Goal: Task Accomplishment & Management: Complete application form

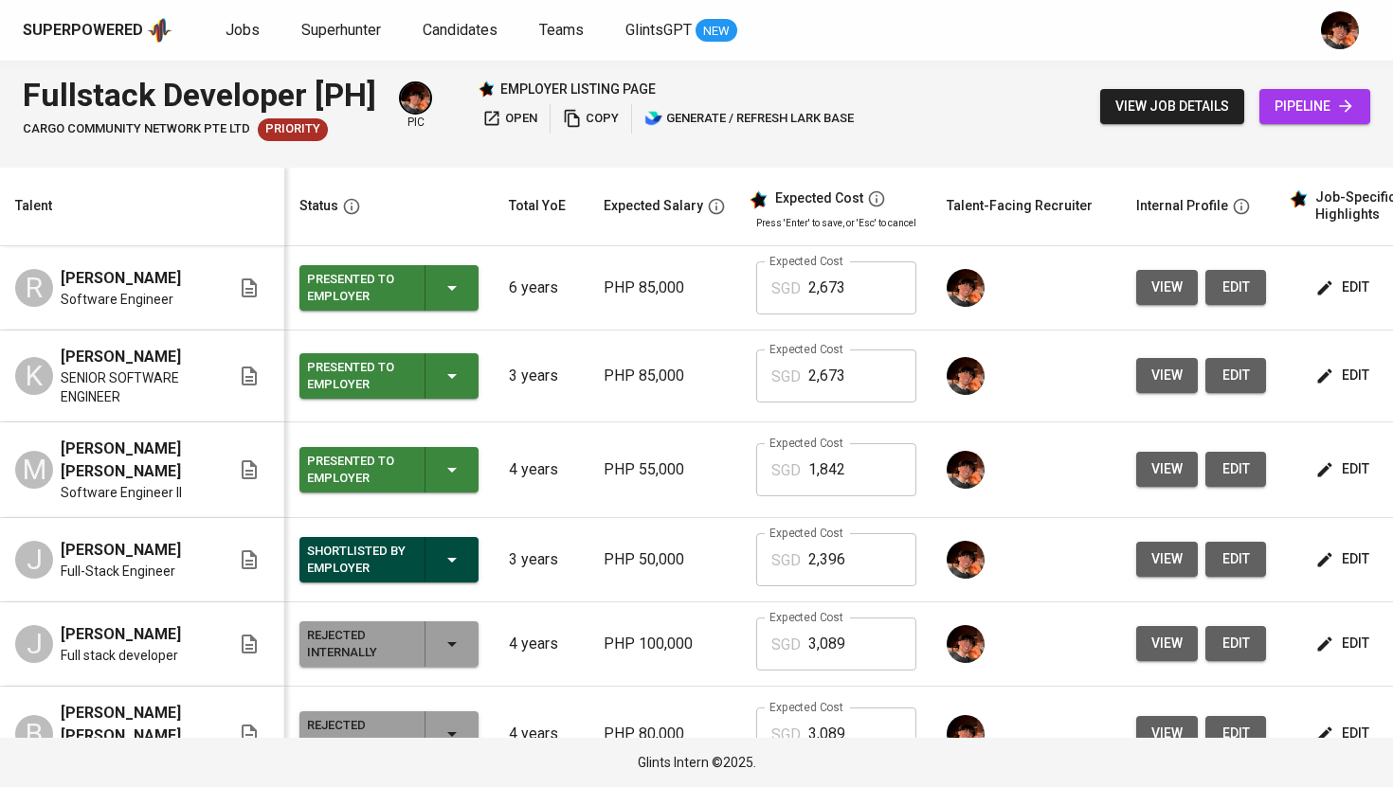
click at [349, 34] on span "Superhunter" at bounding box center [341, 30] width 80 height 18
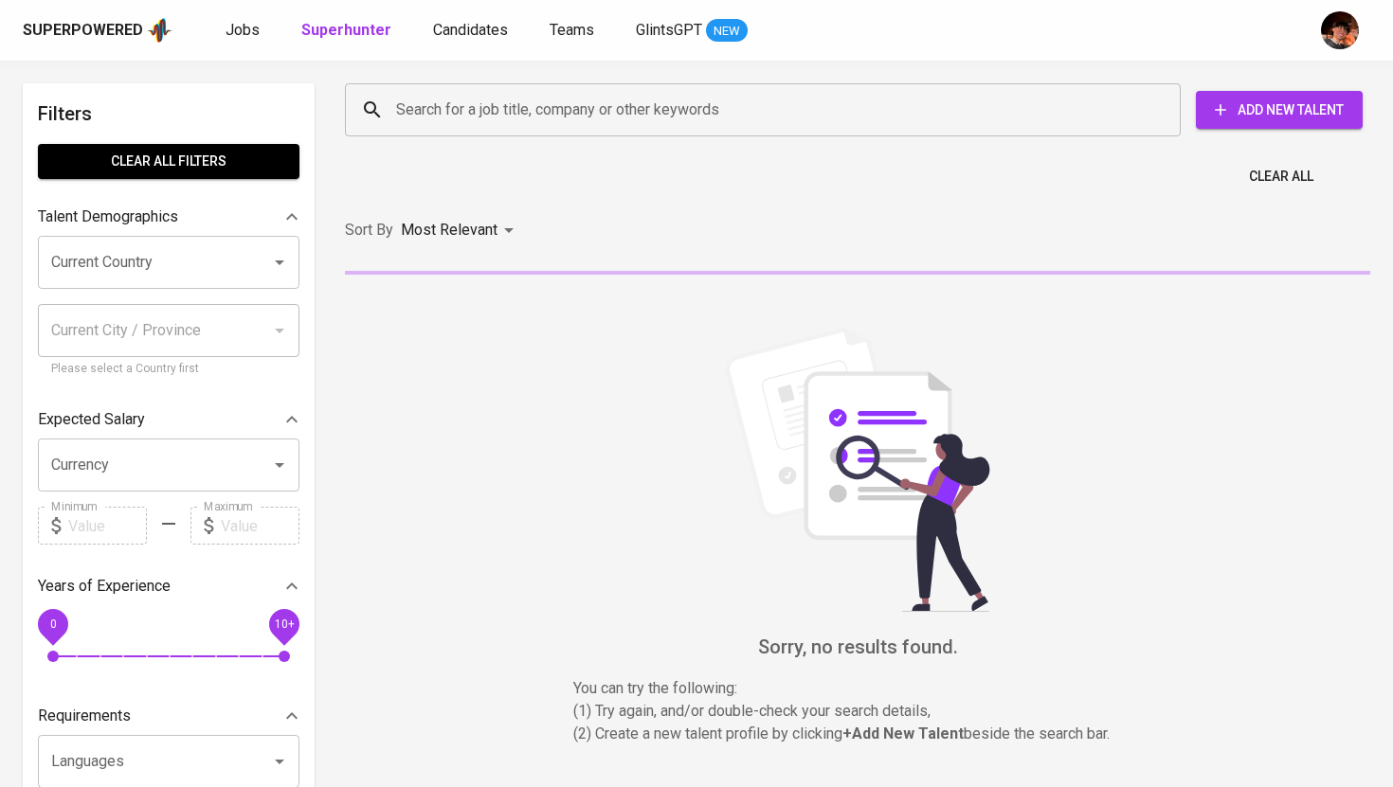
click at [479, 117] on input "Search for a job title, company or other keywords" at bounding box center [767, 110] width 752 height 36
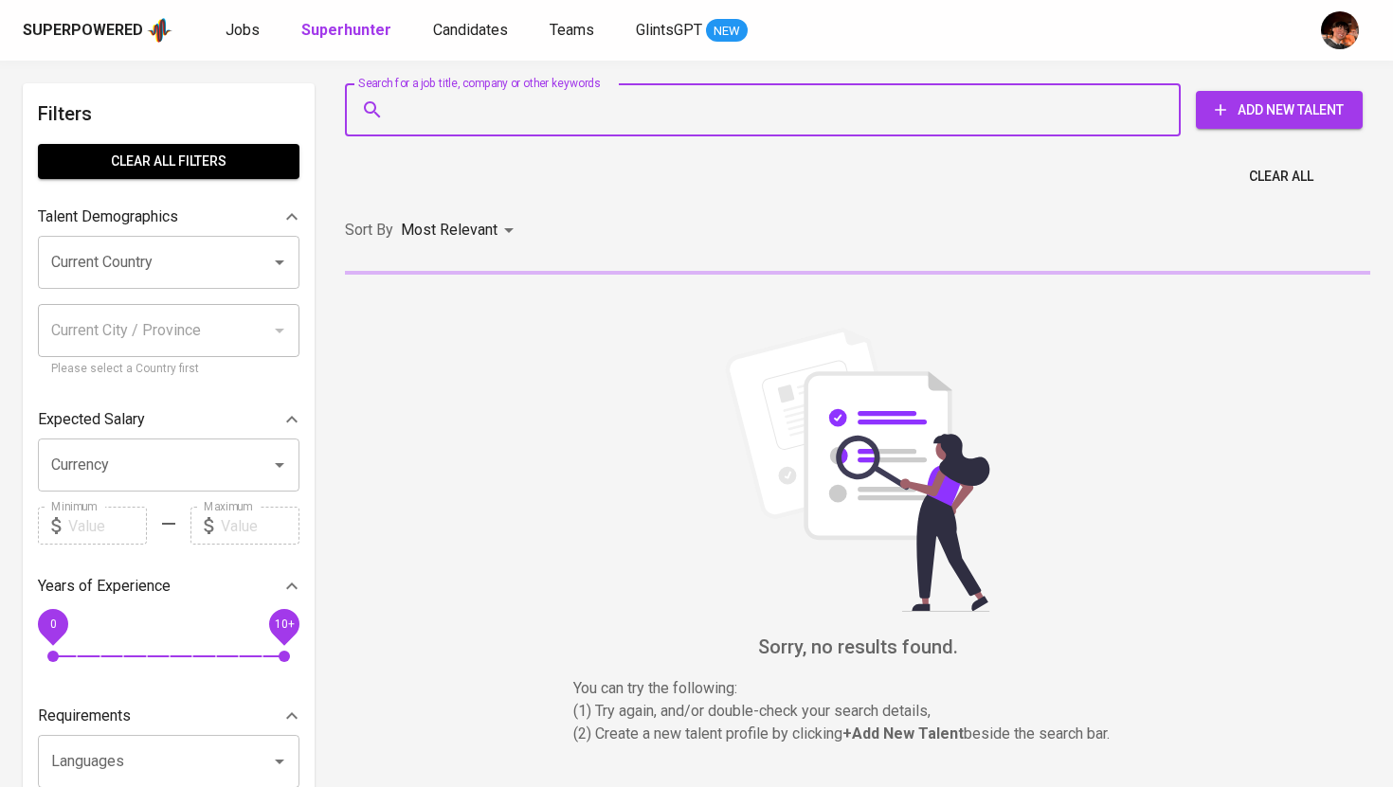
paste input "[PERSON_NAME][EMAIL_ADDRESS][DOMAIN_NAME]"
type input "[PERSON_NAME][EMAIL_ADDRESS][DOMAIN_NAME]"
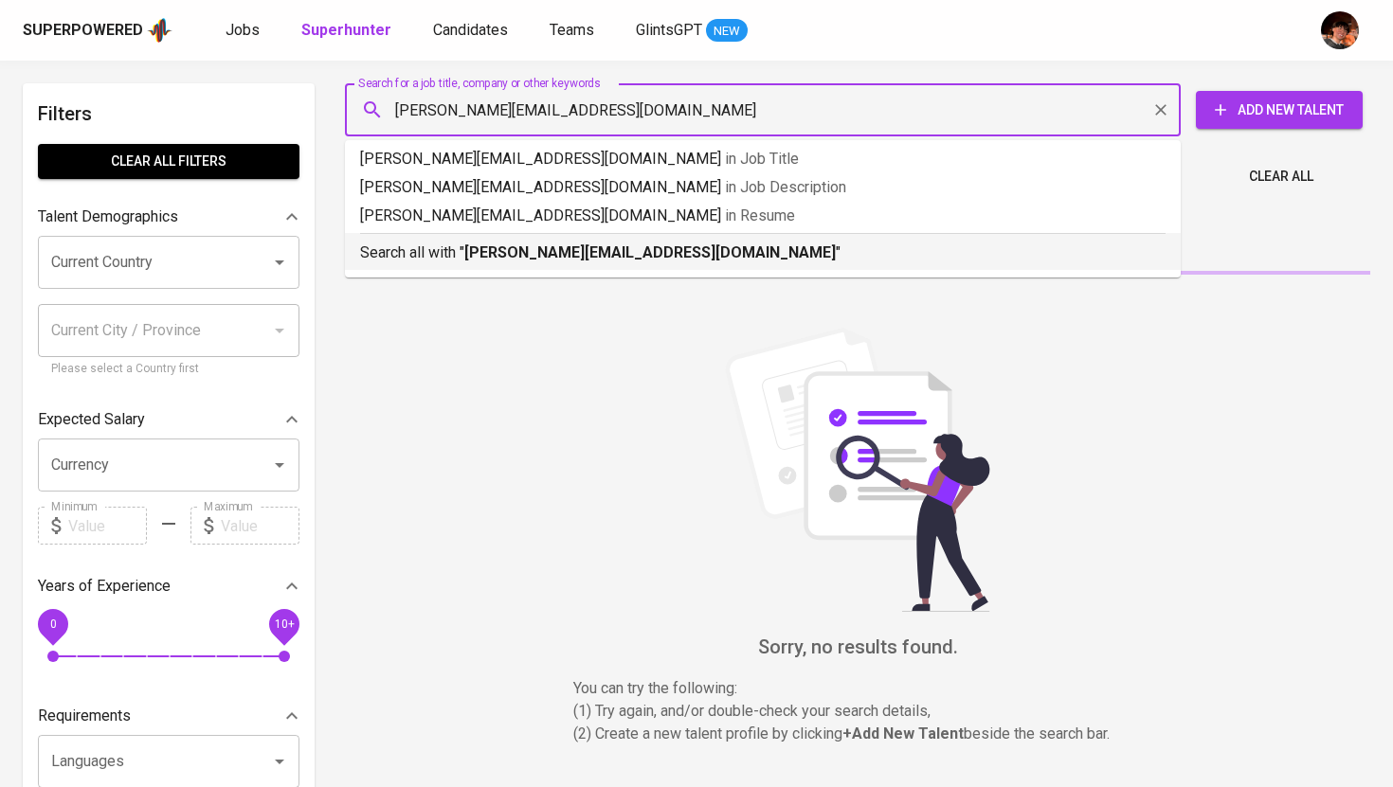
click at [512, 254] on b "[PERSON_NAME][EMAIL_ADDRESS][DOMAIN_NAME]" at bounding box center [649, 253] width 371 height 18
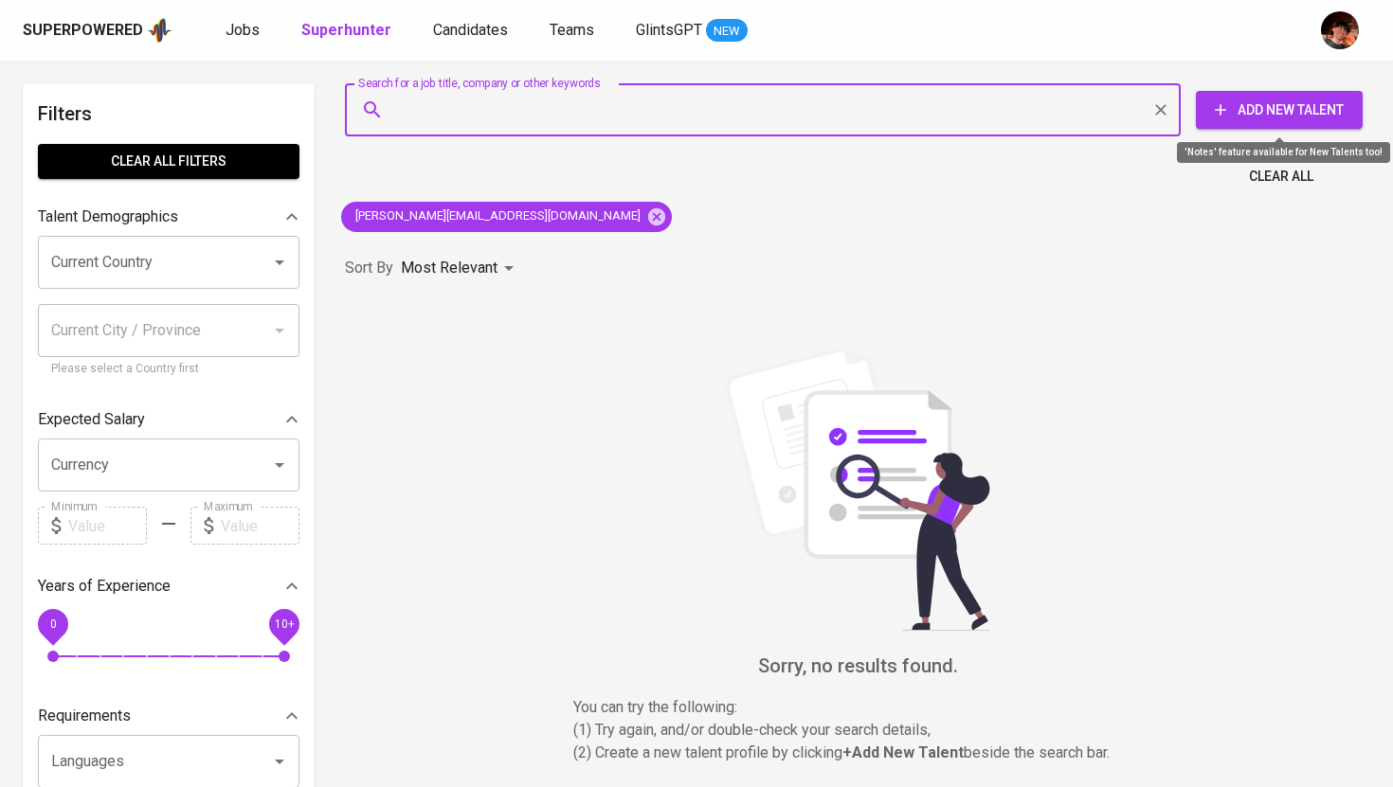
click at [1230, 122] on button "Add New Talent" at bounding box center [1279, 110] width 167 height 38
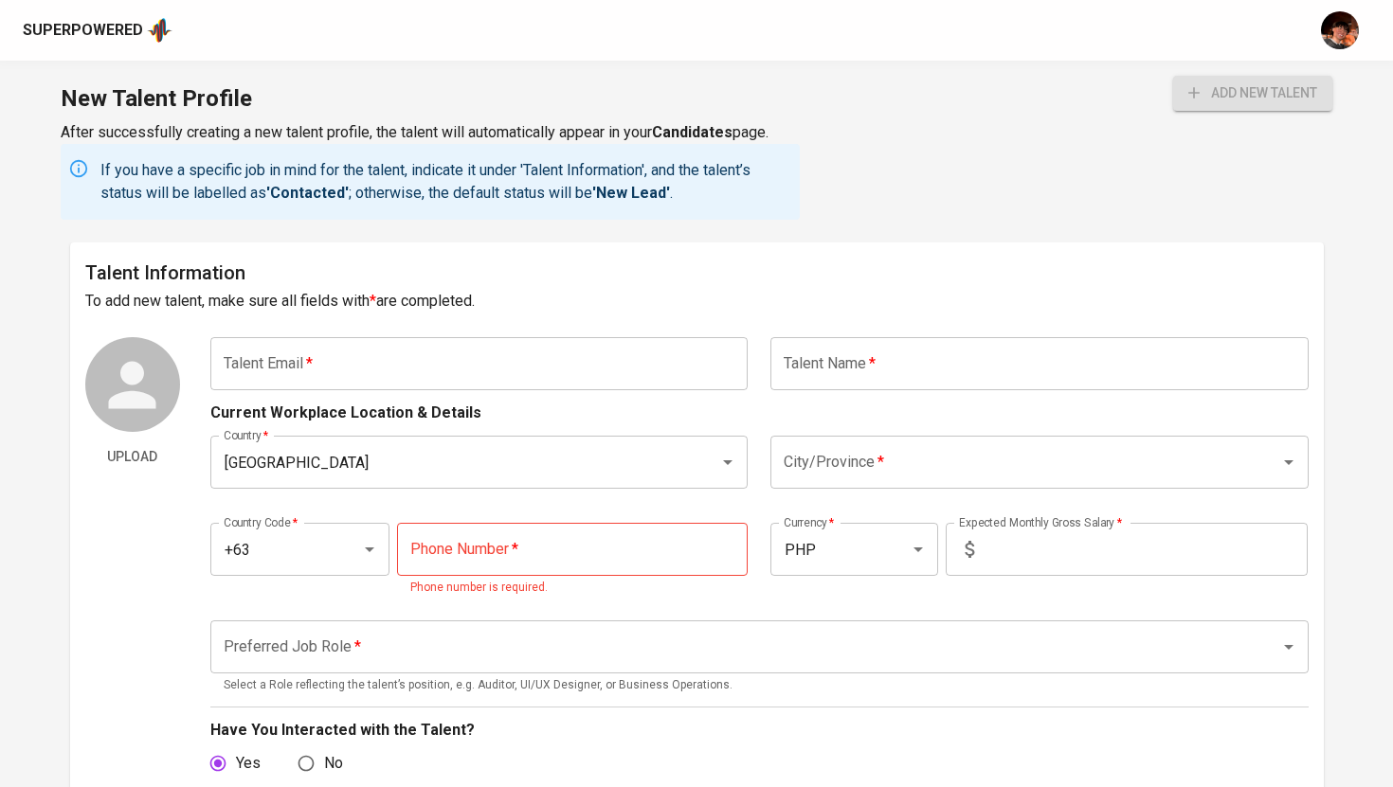
click at [328, 397] on div "Current Workplace Location & Details" at bounding box center [759, 407] width 1098 height 34
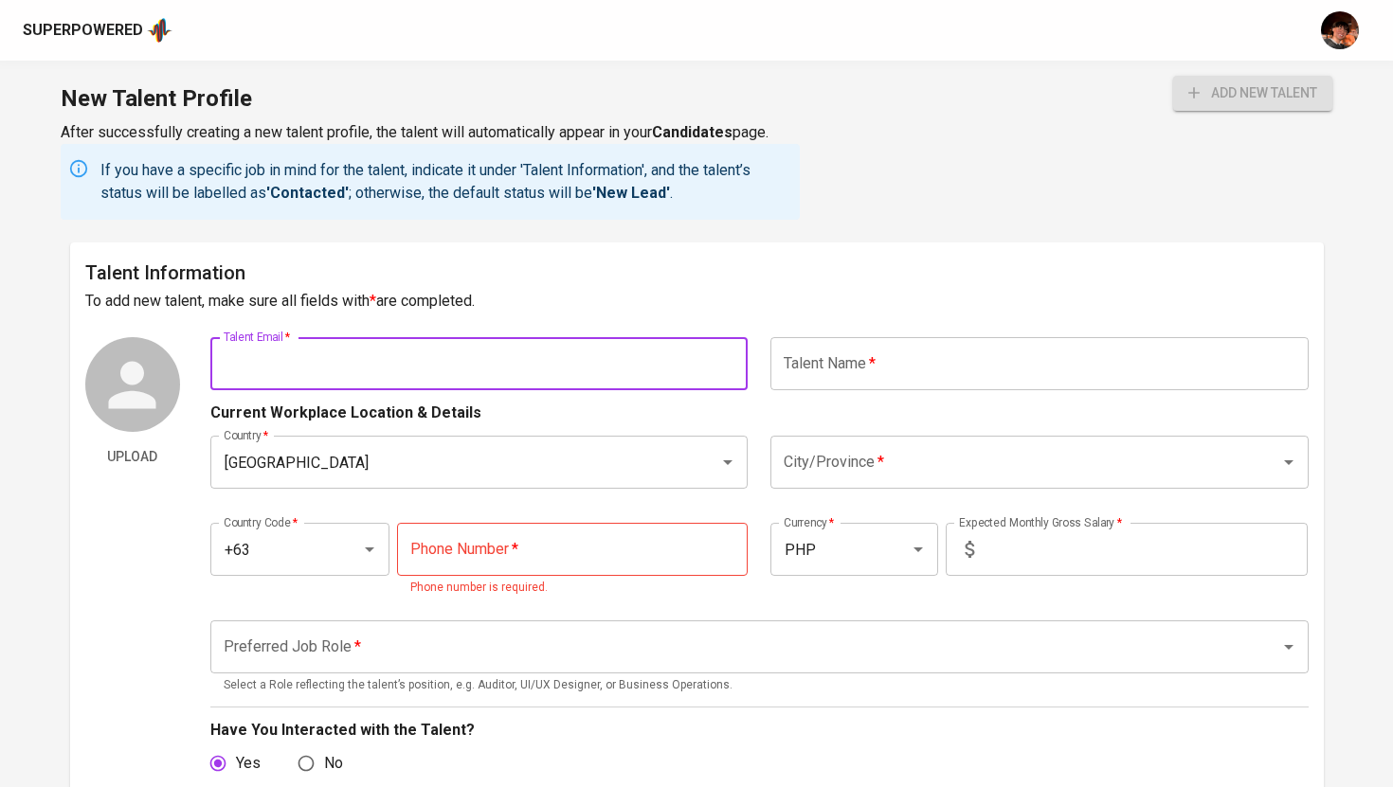
click at [344, 382] on input "text" at bounding box center [479, 363] width 538 height 53
paste input "[PERSON_NAME][EMAIL_ADDRESS][DOMAIN_NAME]"
type input "[PERSON_NAME][EMAIL_ADDRESS][DOMAIN_NAME]"
click at [829, 331] on div "Talent Information To add new talent, make sure all fields with * are completed…" at bounding box center [697, 706] width 1254 height 927
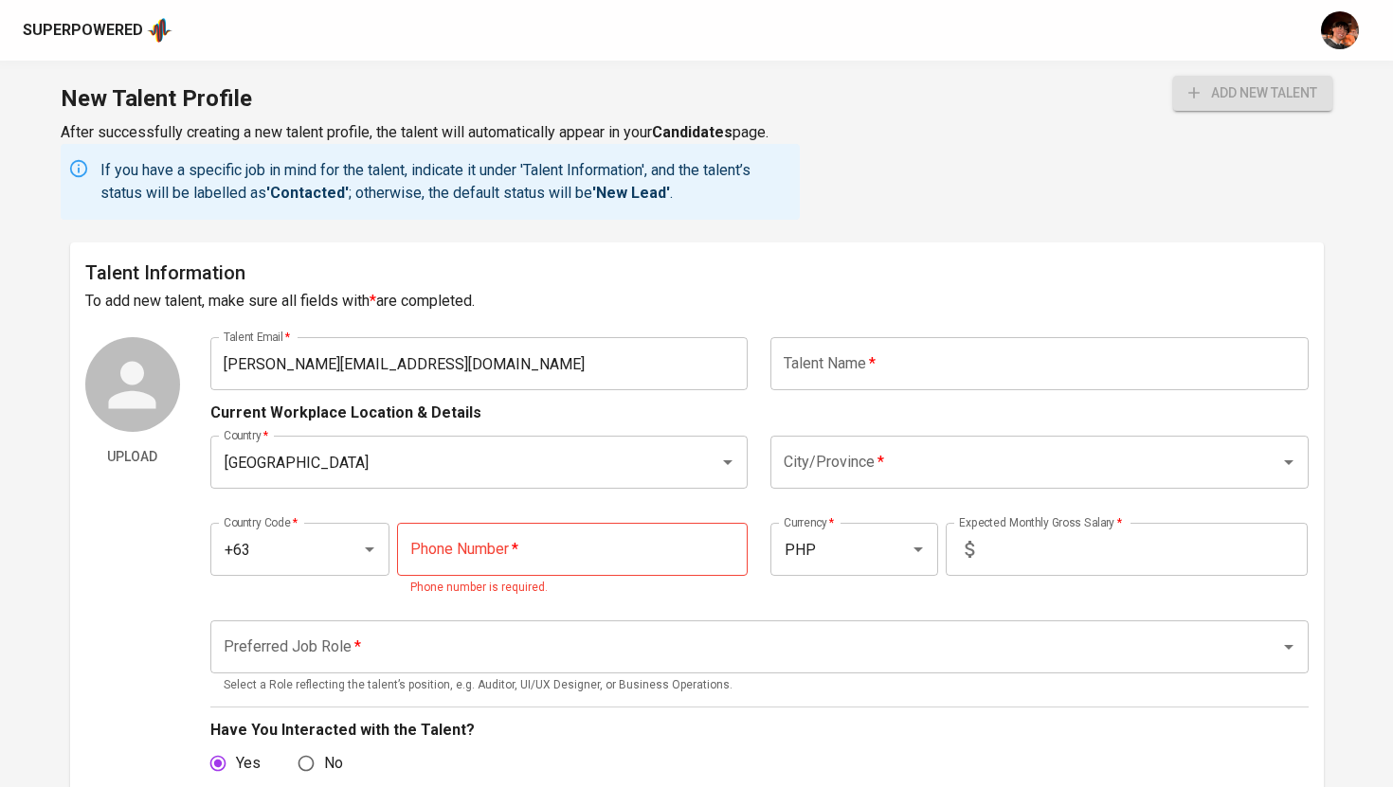
click at [828, 365] on input "text" at bounding box center [1039, 363] width 538 height 53
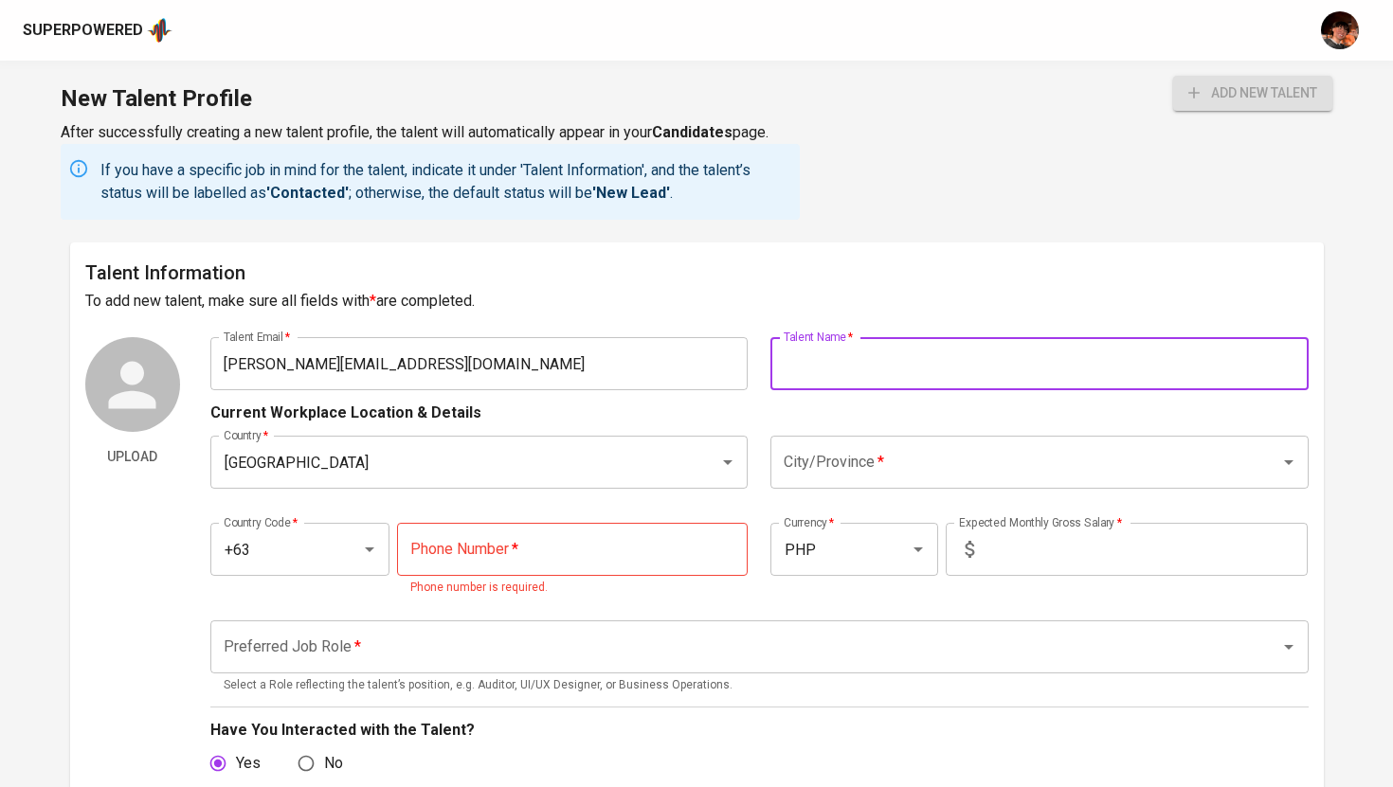
paste input "[PERSON_NAME] DL. [GEOGRAPHIC_DATA]"
type input "[PERSON_NAME] DL. [GEOGRAPHIC_DATA]"
click at [859, 471] on input "City/Province   *" at bounding box center [1013, 462] width 468 height 36
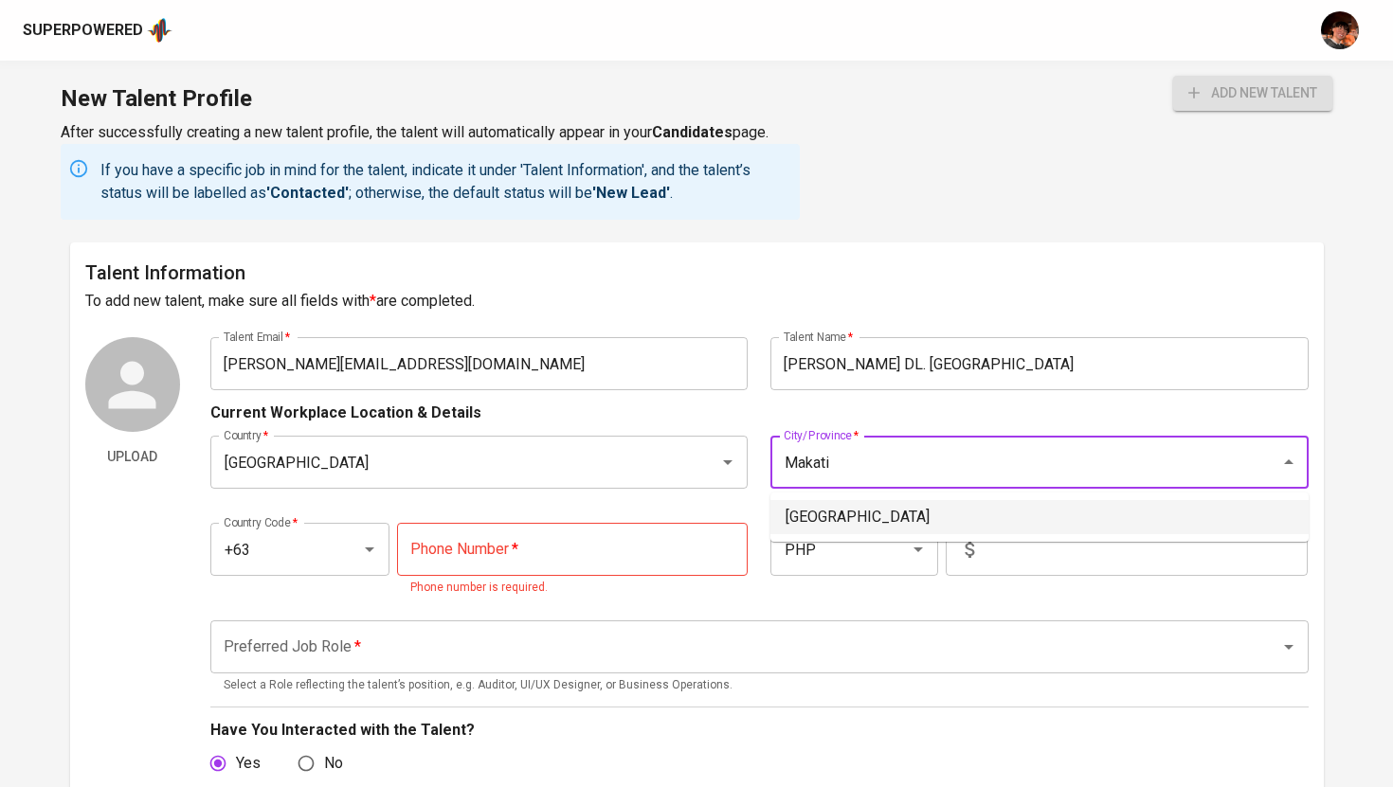
click at [863, 522] on li "[GEOGRAPHIC_DATA]" at bounding box center [1039, 517] width 538 height 34
type input "[GEOGRAPHIC_DATA]"
click at [520, 558] on input "tel" at bounding box center [572, 549] width 351 height 53
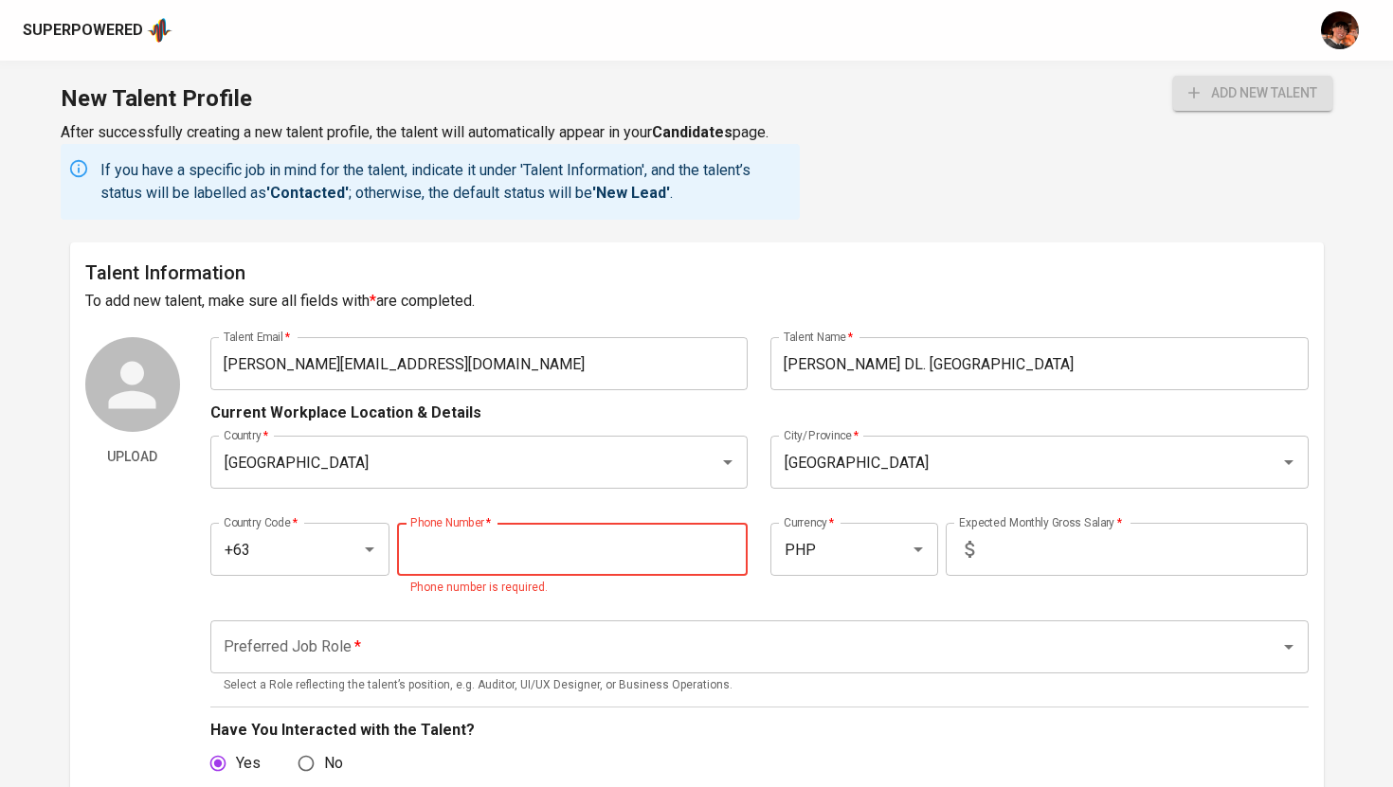
paste input "[PHONE_NUMBER]"
type input "[PHONE_NUMBER]"
click at [1026, 549] on input "text" at bounding box center [1145, 549] width 326 height 53
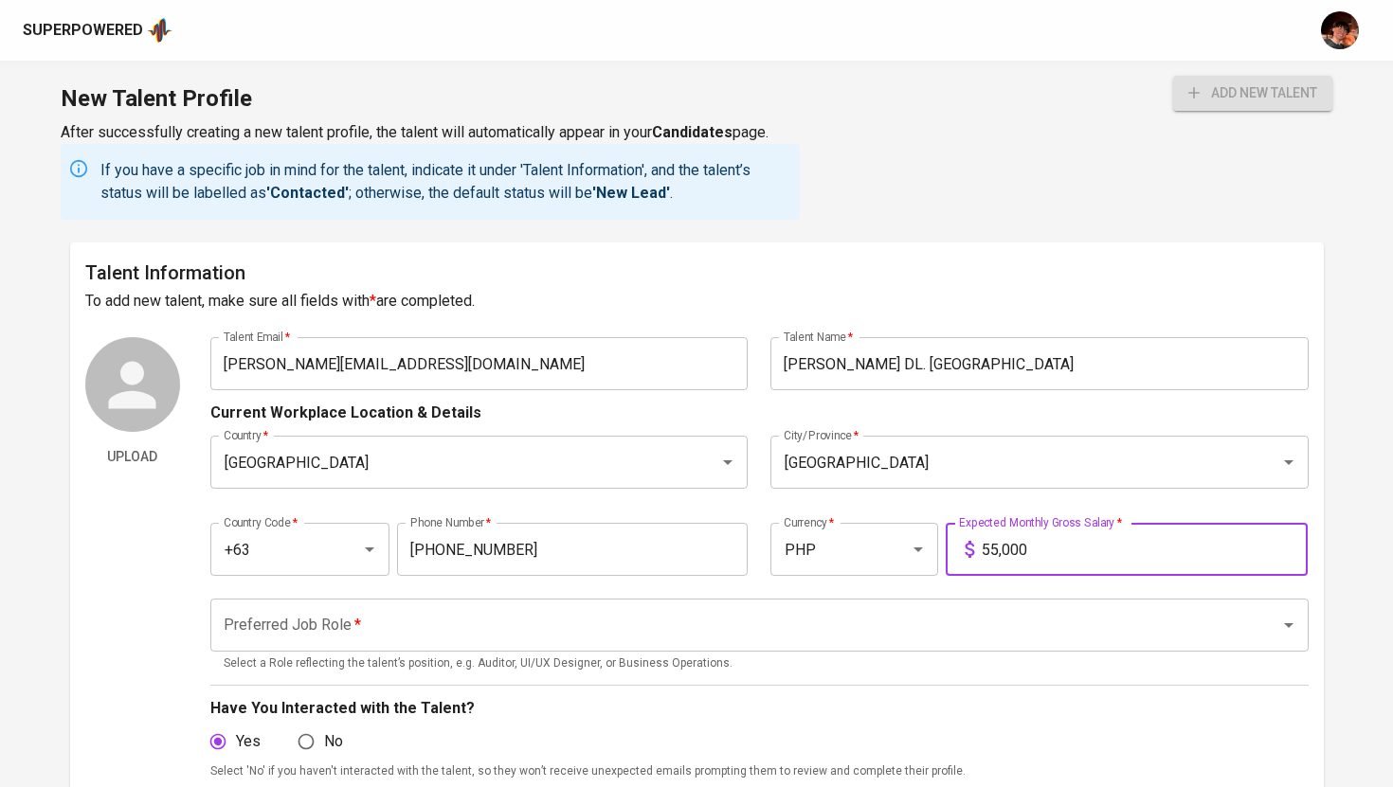
type input "55,000"
click at [1173, 76] on button "add new talent" at bounding box center [1252, 93] width 159 height 35
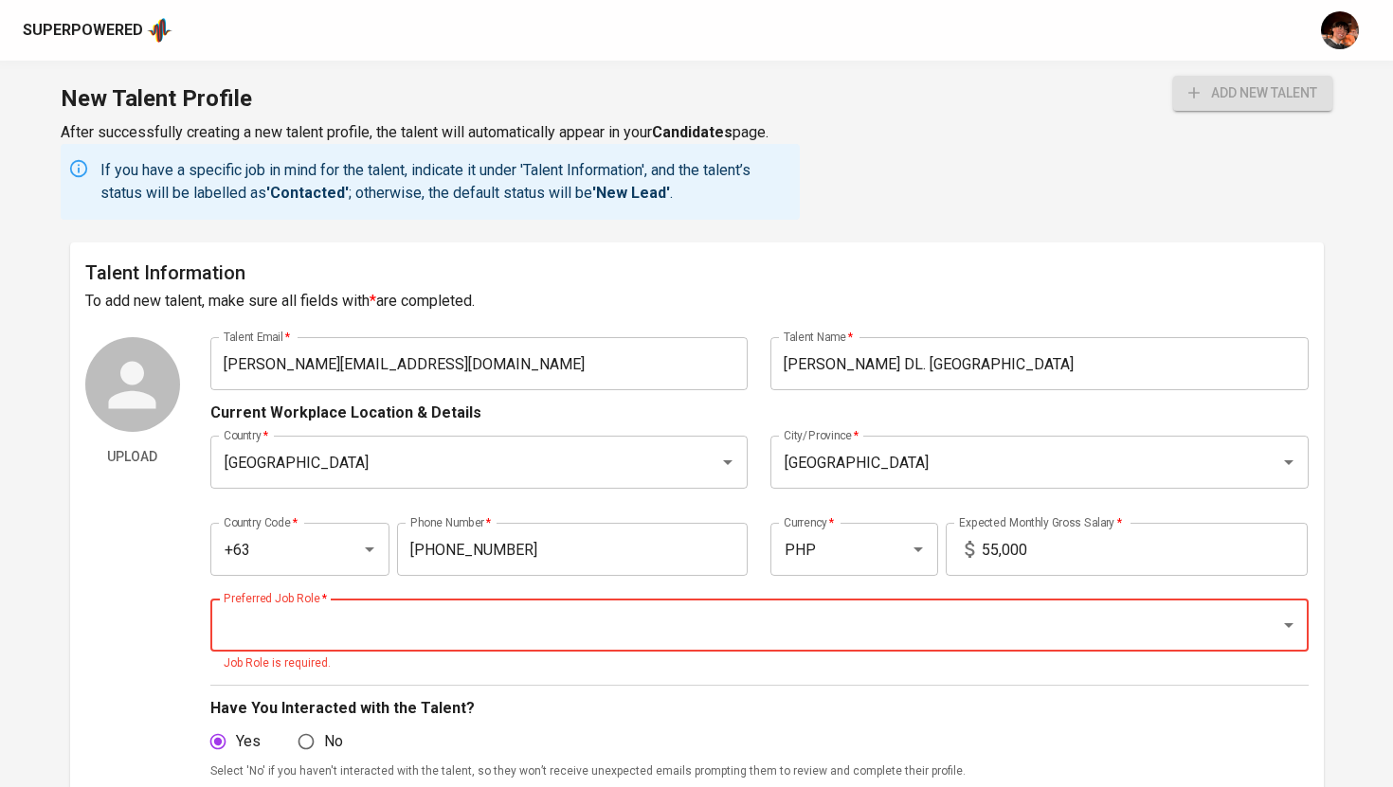
click at [491, 626] on input "Preferred Job Role   *" at bounding box center [733, 625] width 1028 height 36
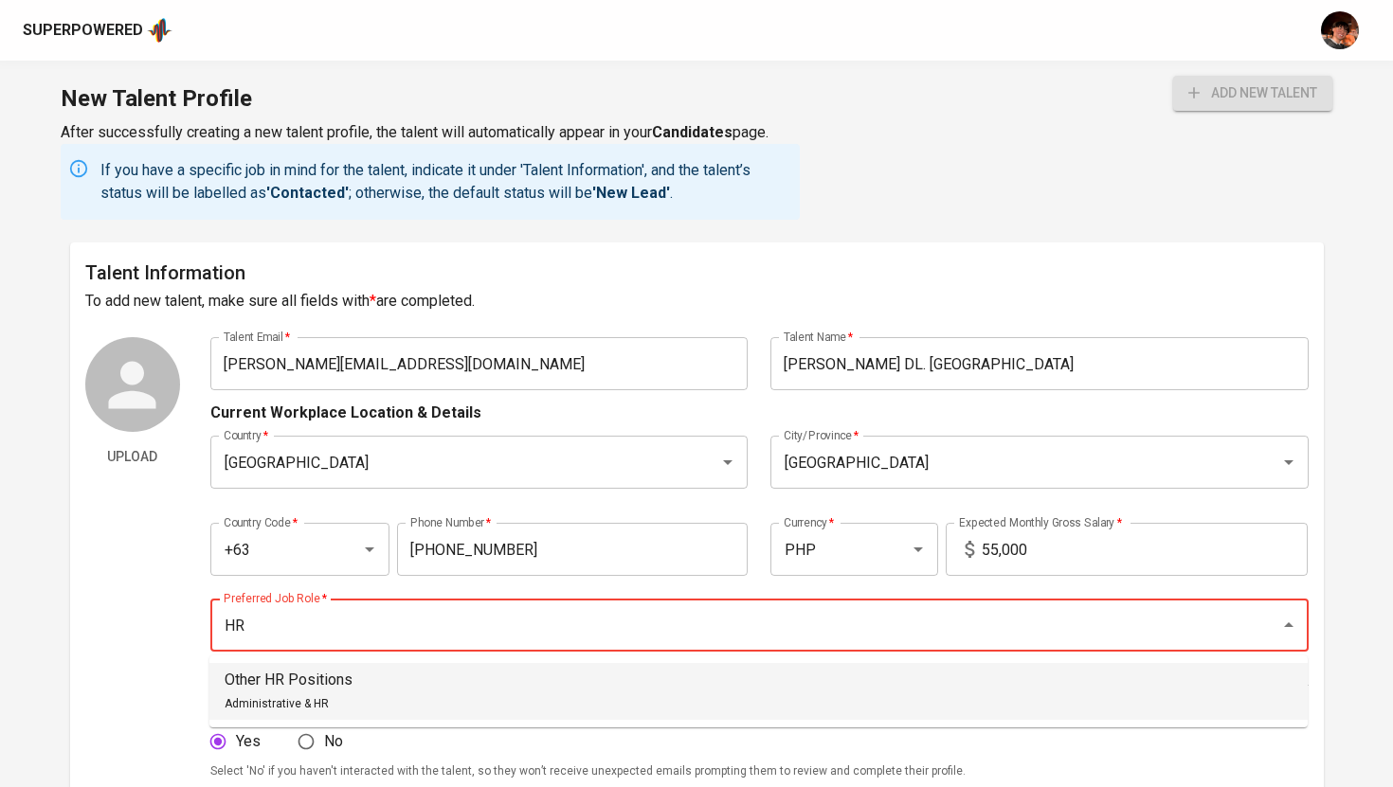
click at [396, 710] on li "Other HR Positions Administrative & HR" at bounding box center [758, 691] width 1098 height 57
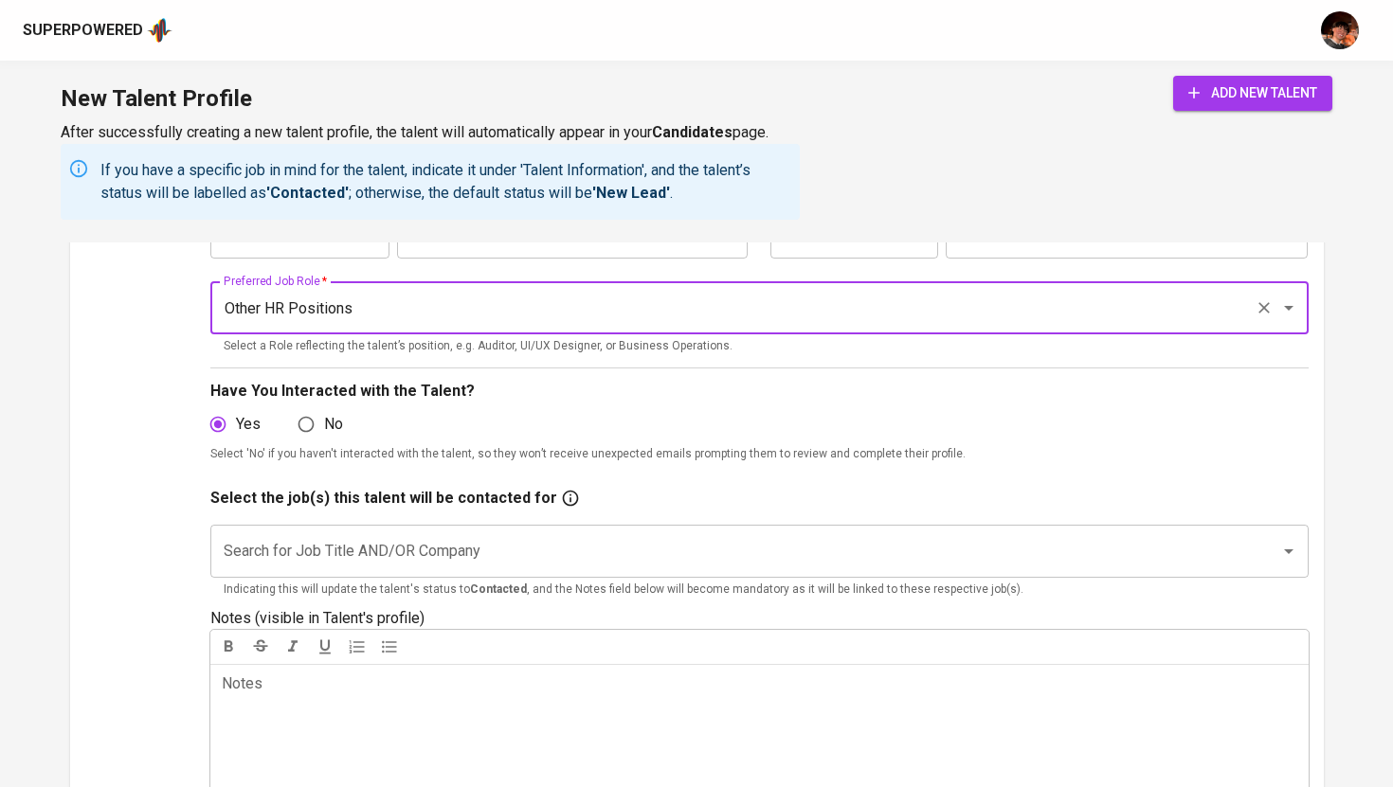
scroll to position [387, 0]
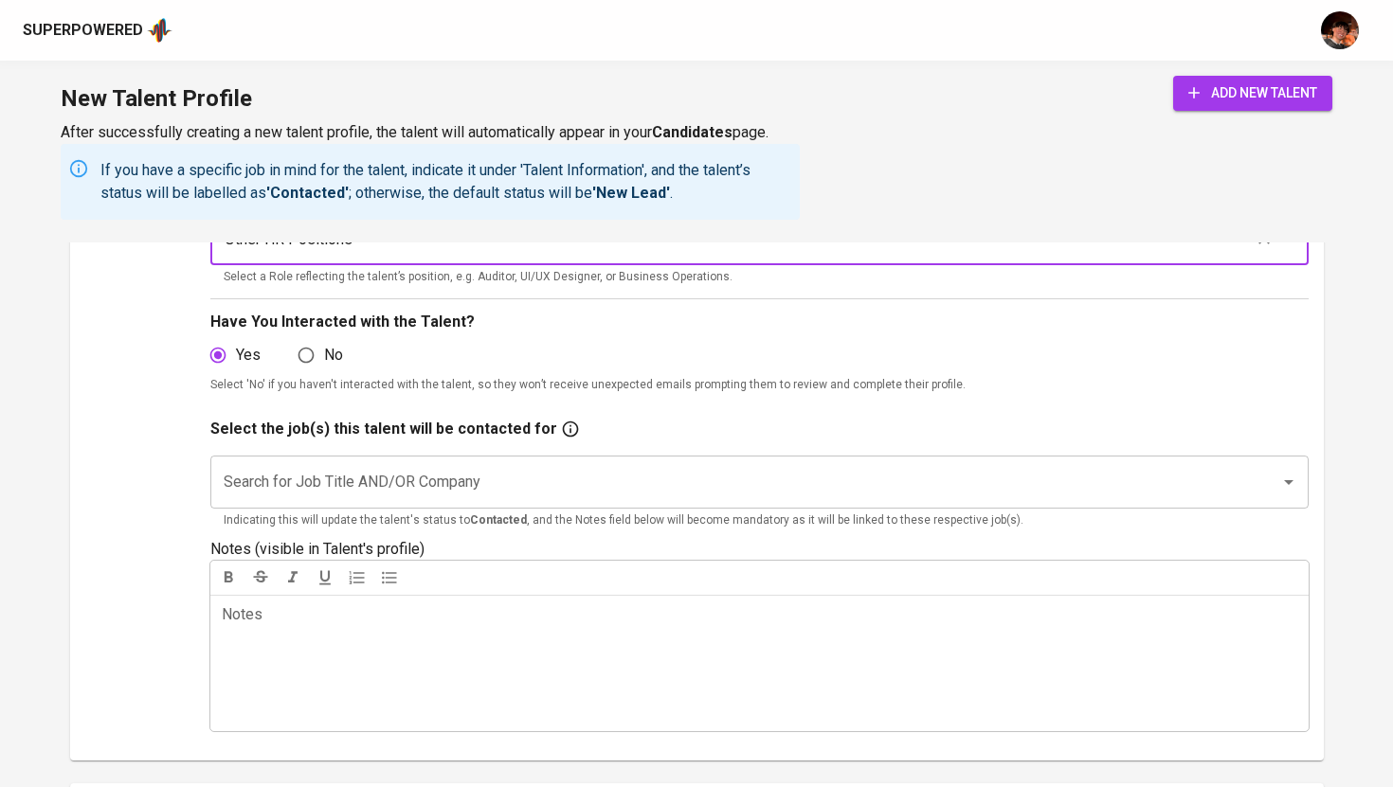
click at [703, 460] on div "Search for Job Title AND/OR Company" at bounding box center [759, 482] width 1098 height 53
type input "Other HR Positions"
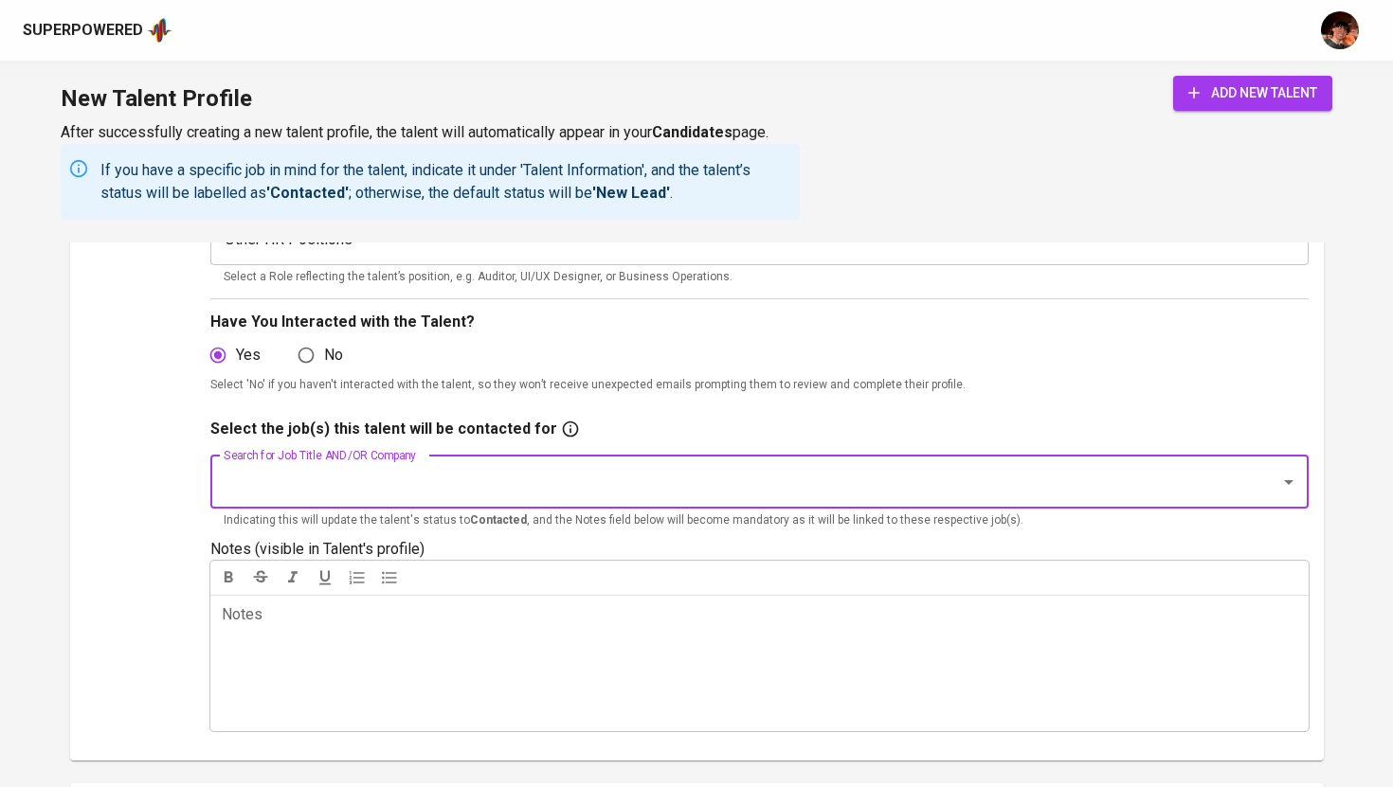
type input "H"
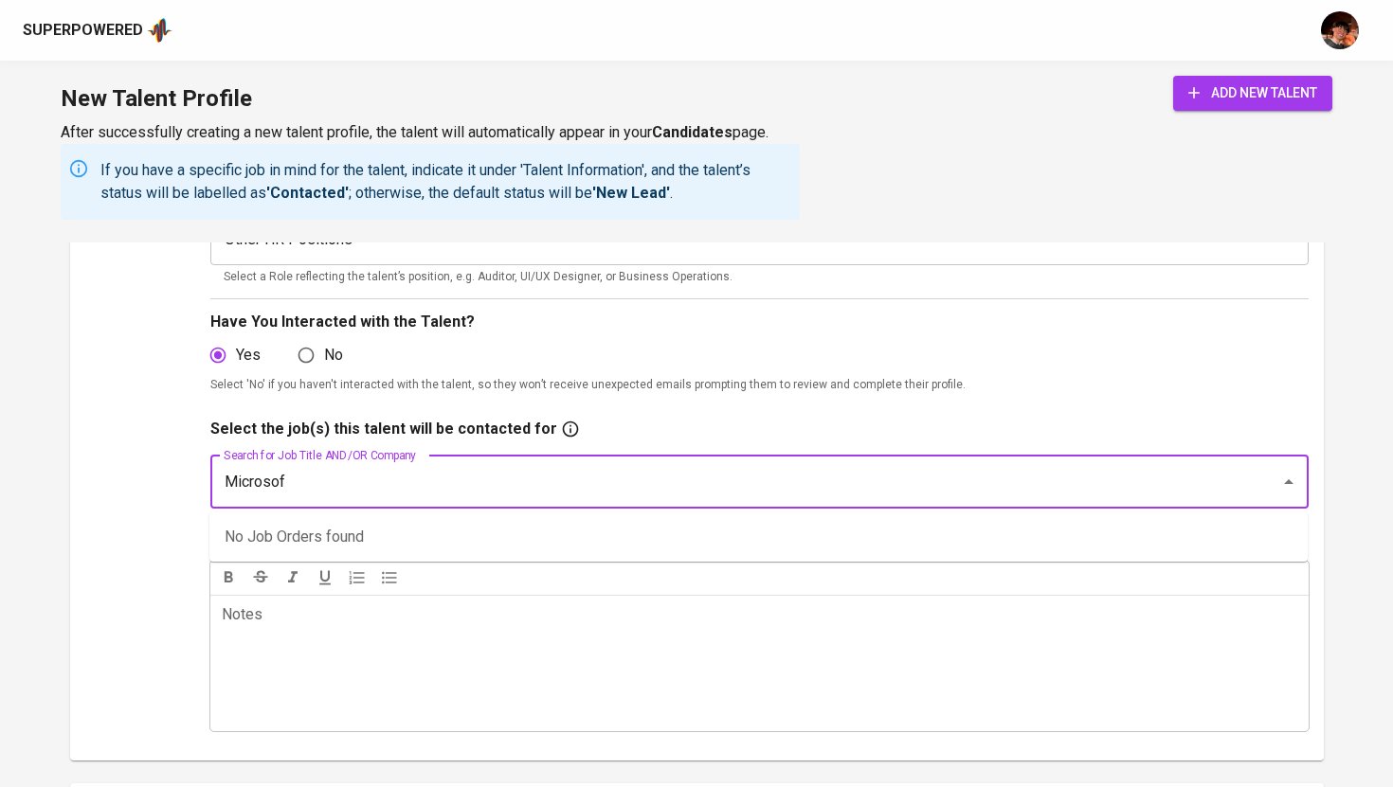
type input "Microsoft"
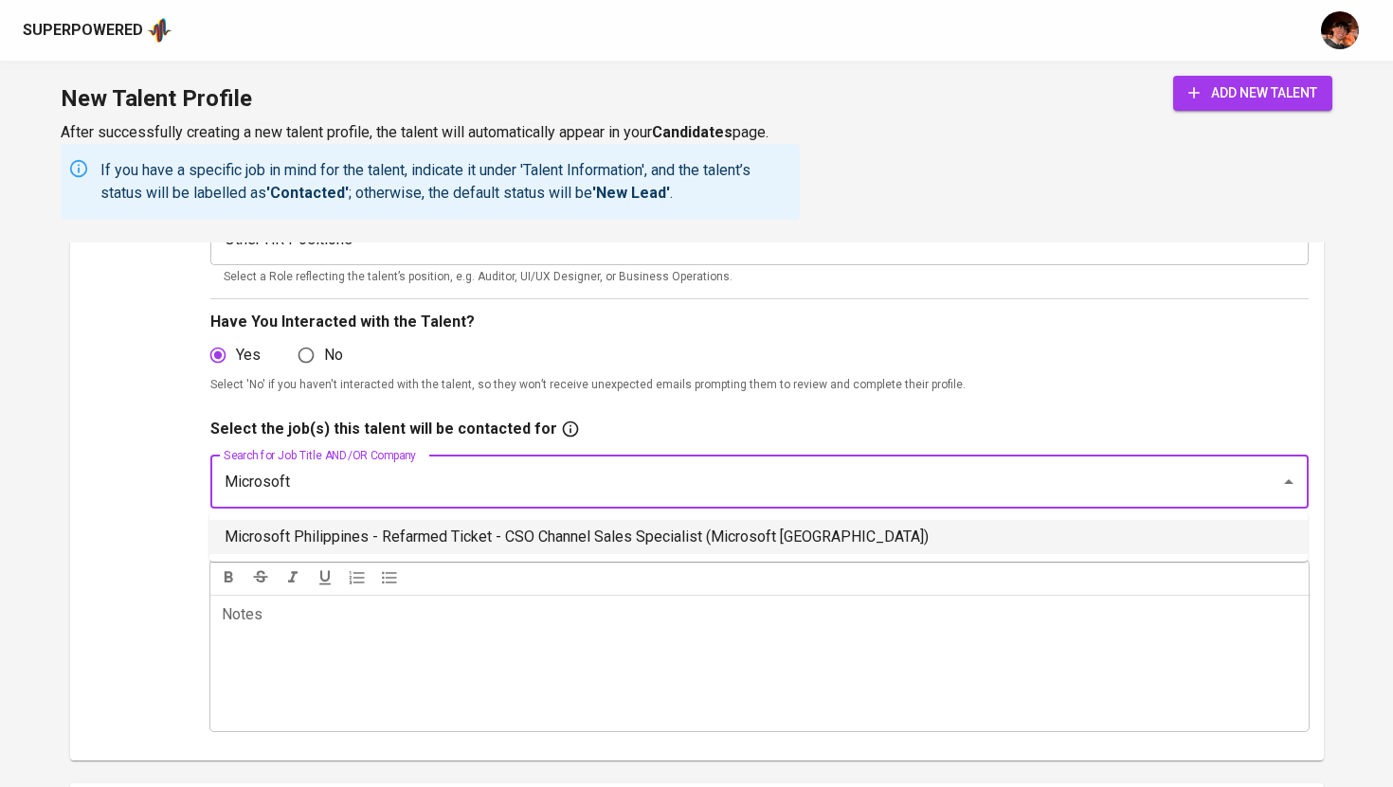
click at [604, 491] on input "Microsoft" at bounding box center [733, 482] width 1028 height 36
click at [598, 538] on li "Microsoft Philippines - Refarmed Ticket - CSO Channel Sales Specialist (Microso…" at bounding box center [758, 537] width 1098 height 34
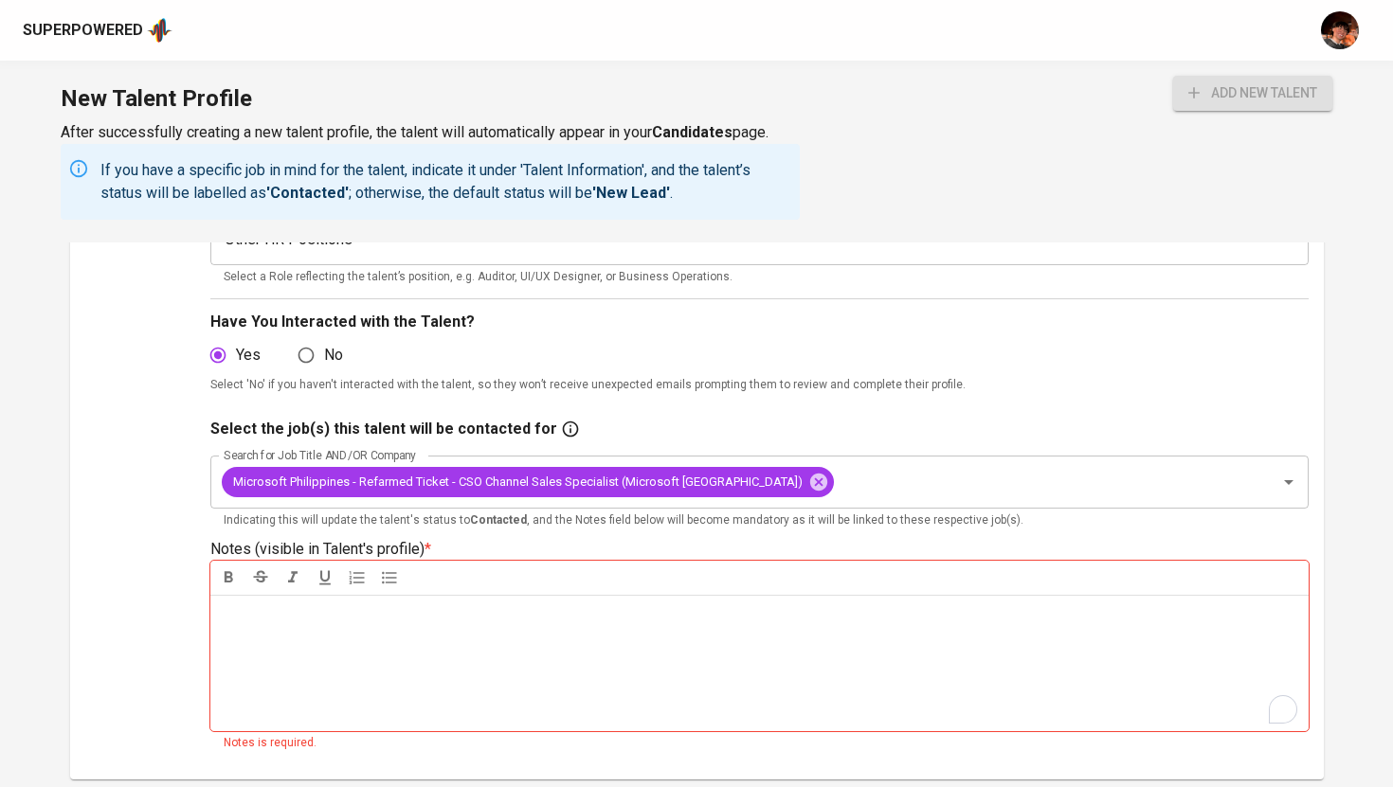
click at [576, 655] on div "Notes * ﻿" at bounding box center [759, 663] width 1098 height 136
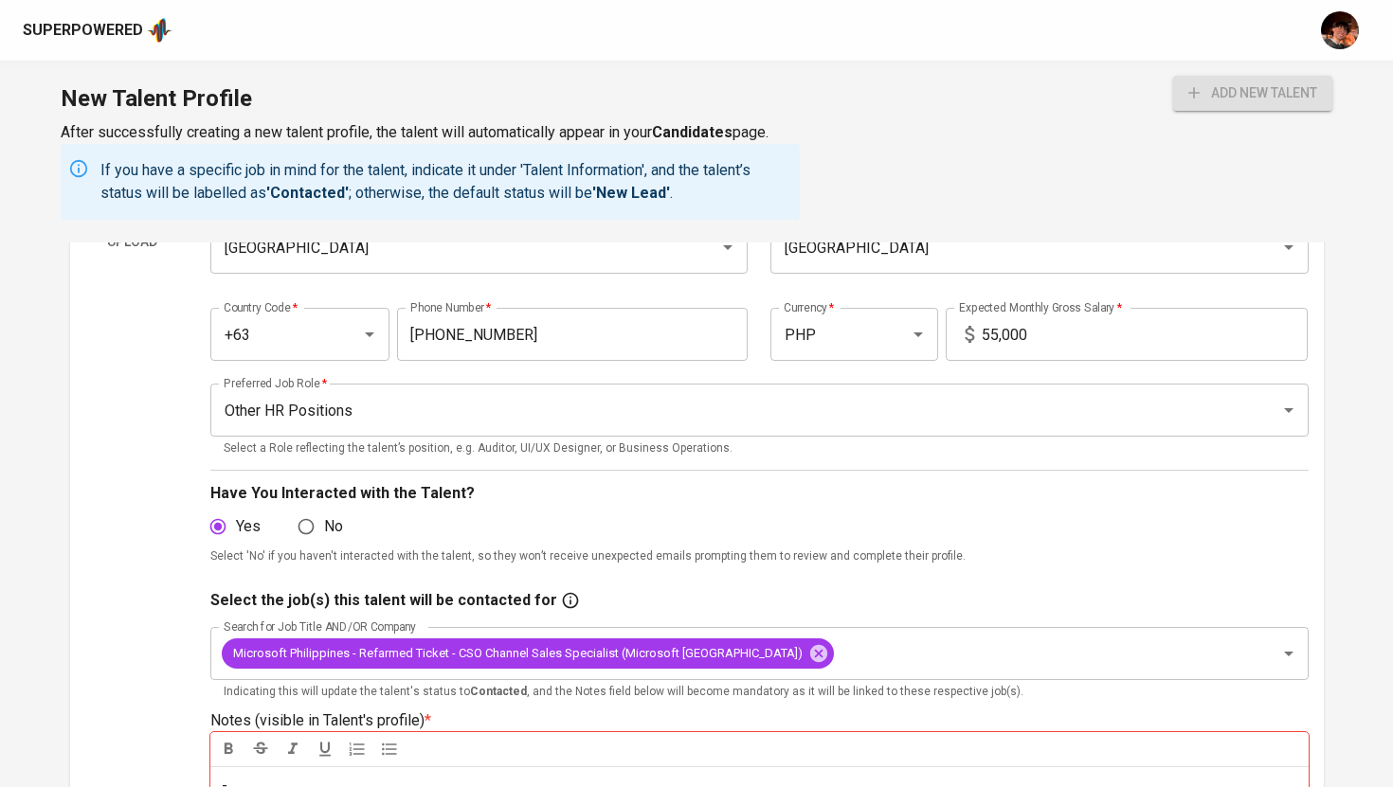
scroll to position [0, 0]
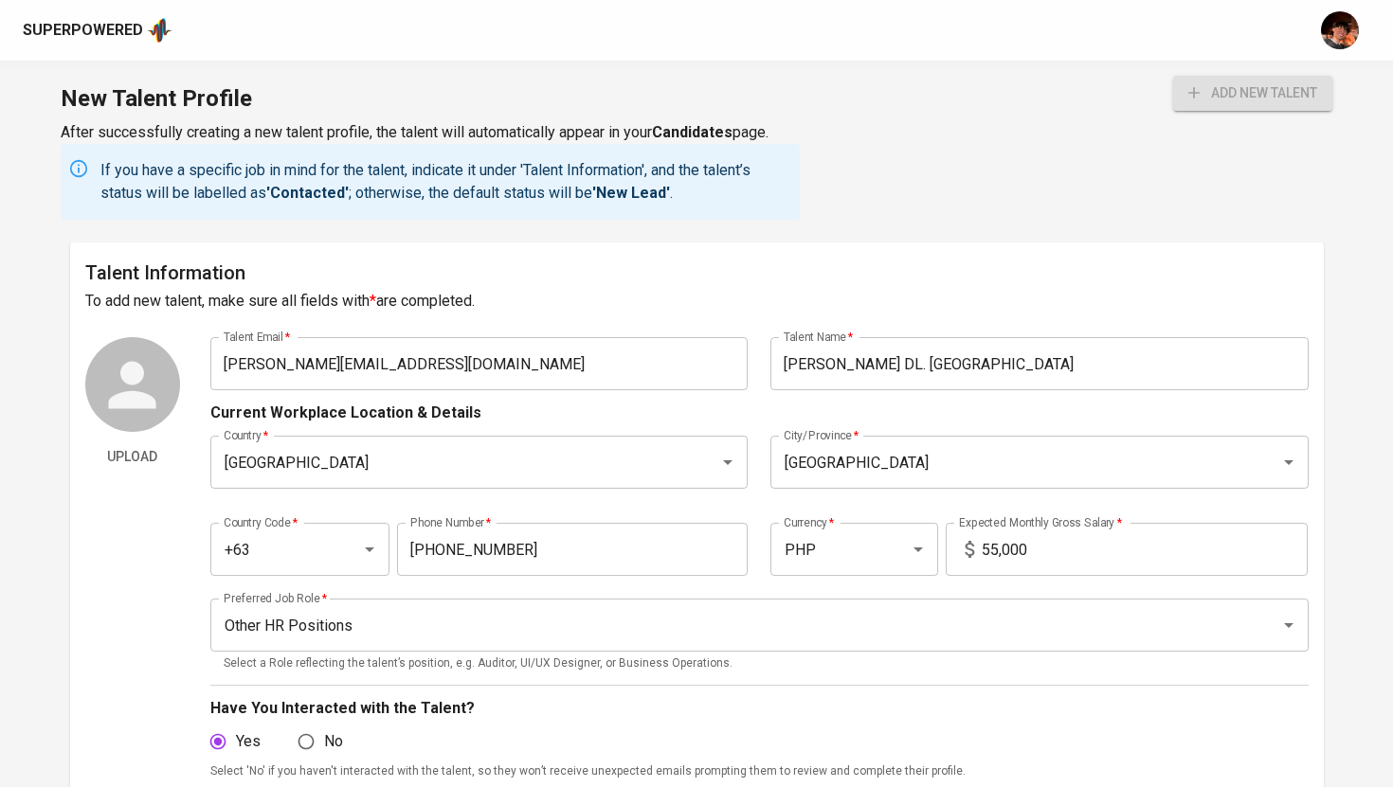
click at [1225, 106] on button "add new talent" at bounding box center [1252, 93] width 159 height 35
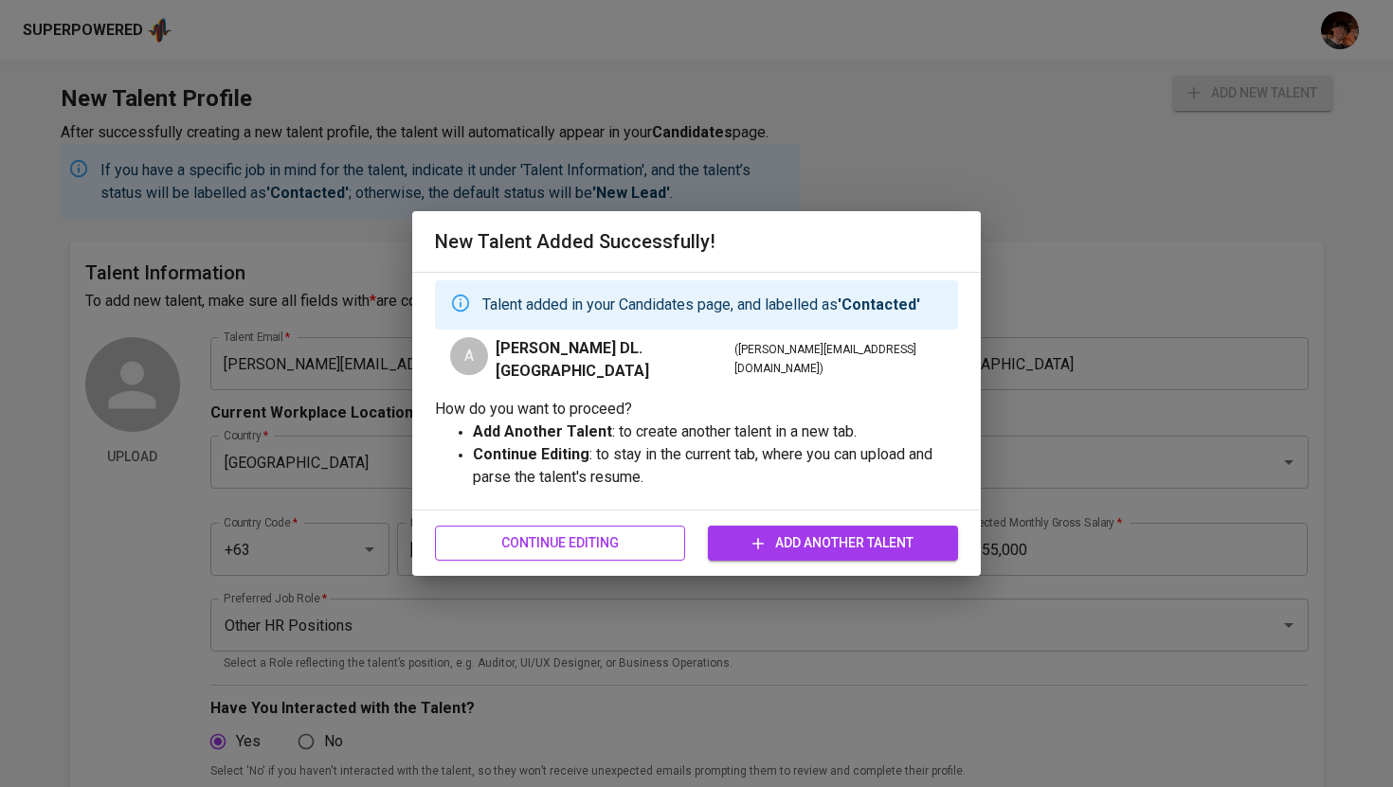
click at [612, 541] on span "Continue Editing" at bounding box center [560, 544] width 220 height 24
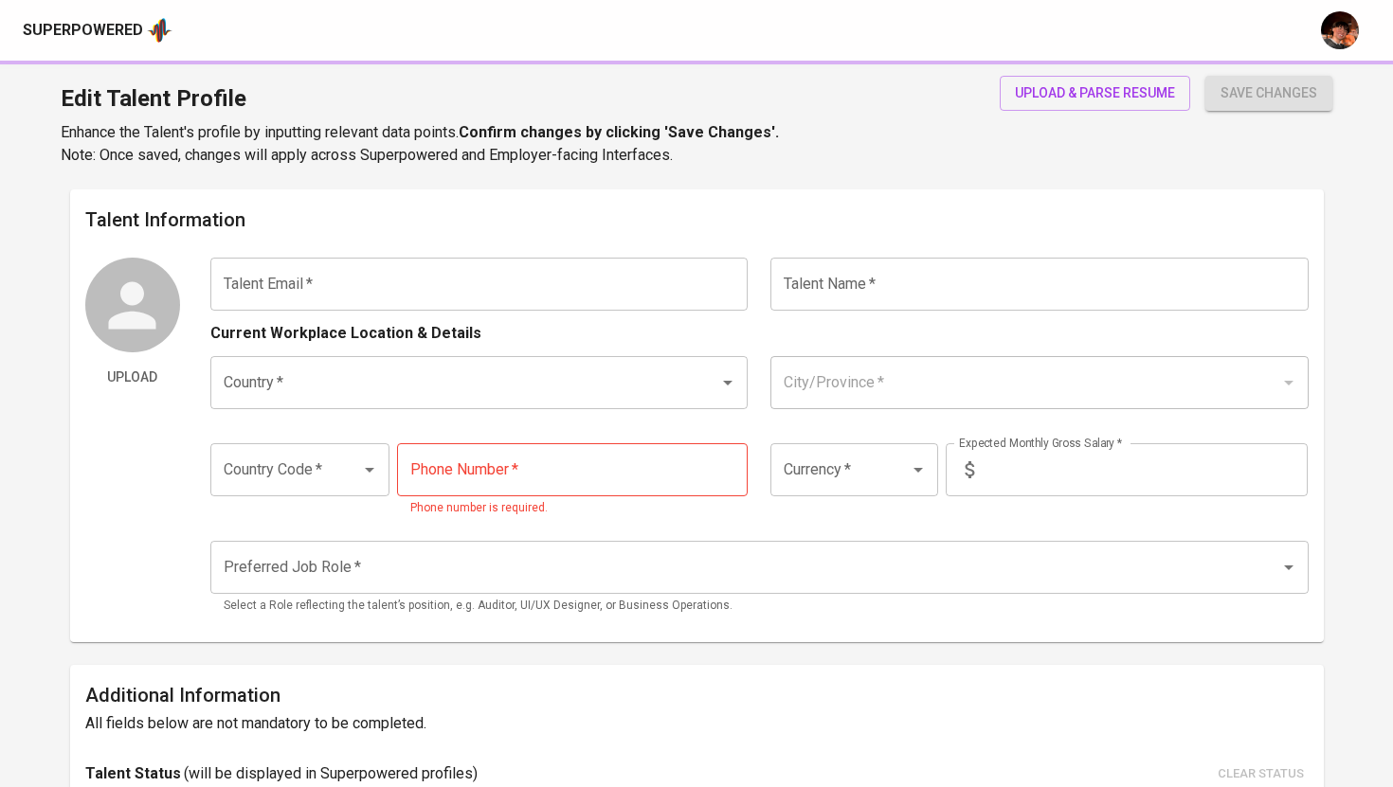
type input "[PERSON_NAME][EMAIL_ADDRESS][DOMAIN_NAME]"
type input "[PERSON_NAME] DL. [GEOGRAPHIC_DATA]"
type input "[GEOGRAPHIC_DATA]"
type input "+63"
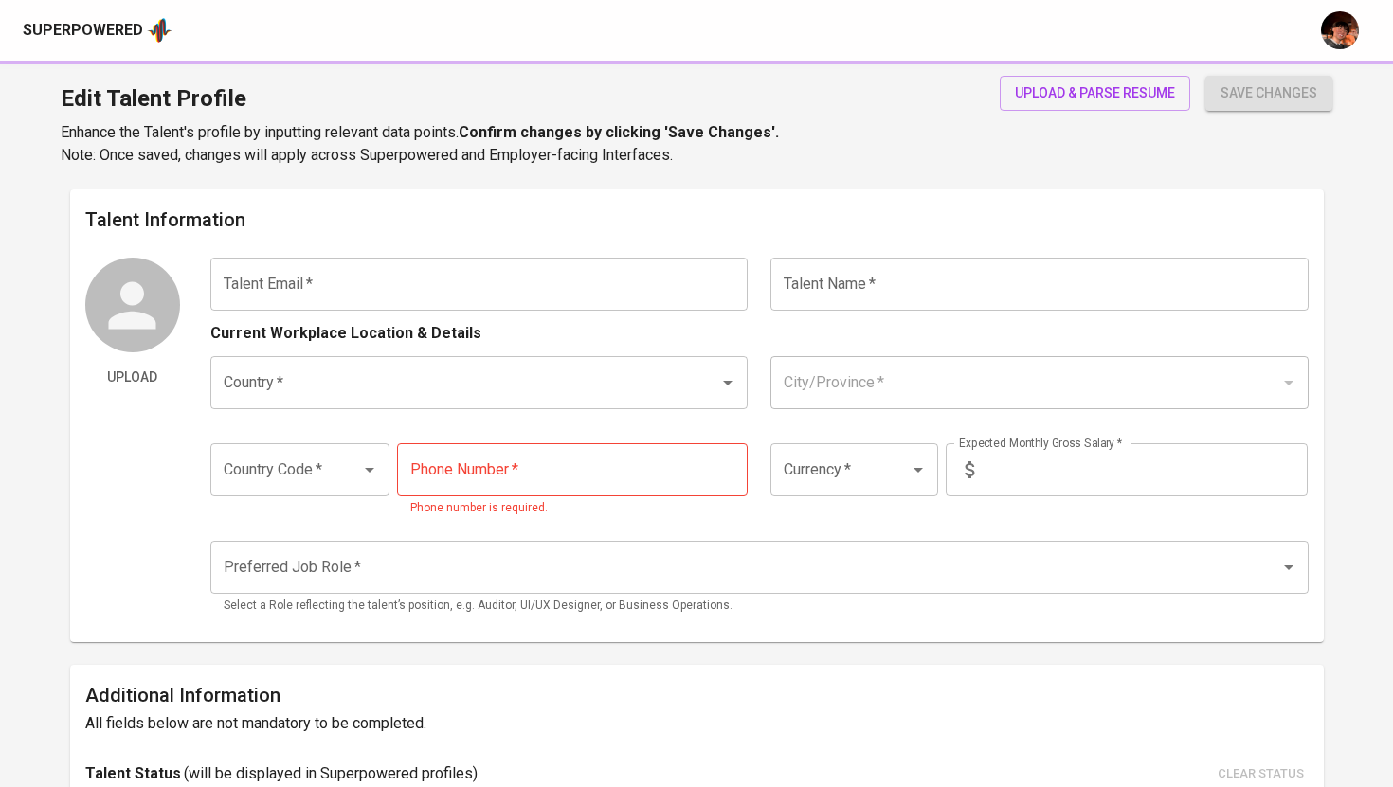
type input "[PHONE_NUMBER]"
type input "PHP"
type input "55,000"
type input "Other HR Positions"
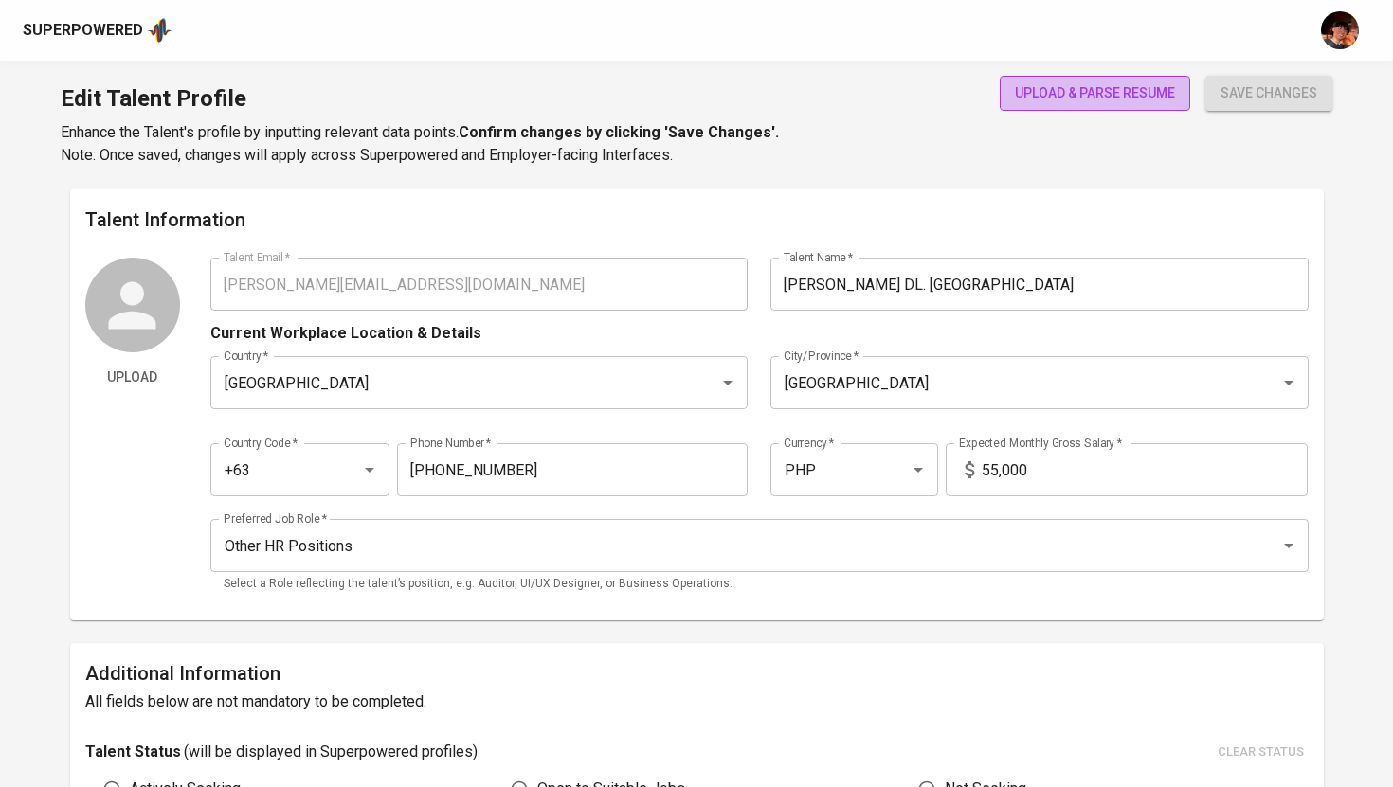
click at [1057, 99] on span "upload & parse resume" at bounding box center [1095, 93] width 160 height 24
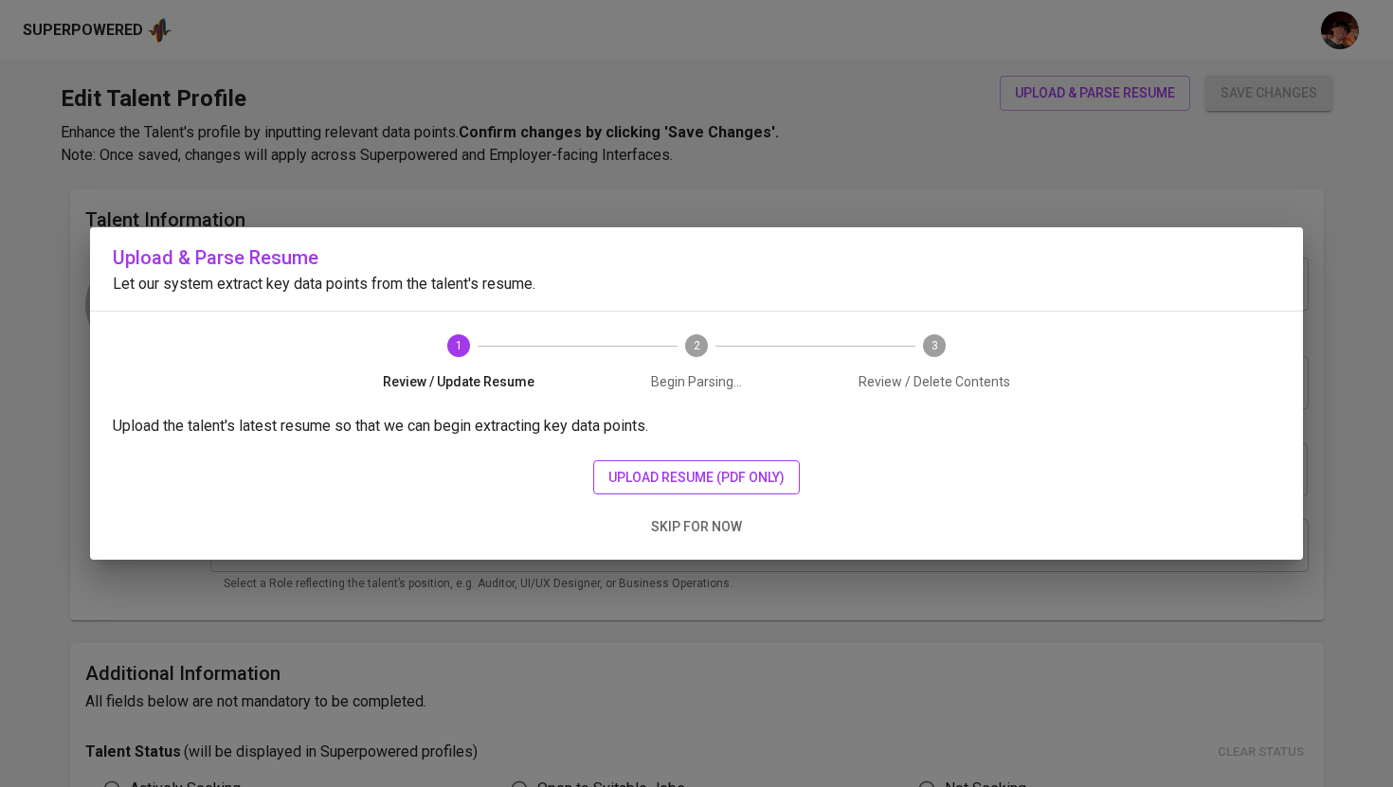
click at [739, 475] on span "upload resume (pdf only)" at bounding box center [696, 478] width 176 height 24
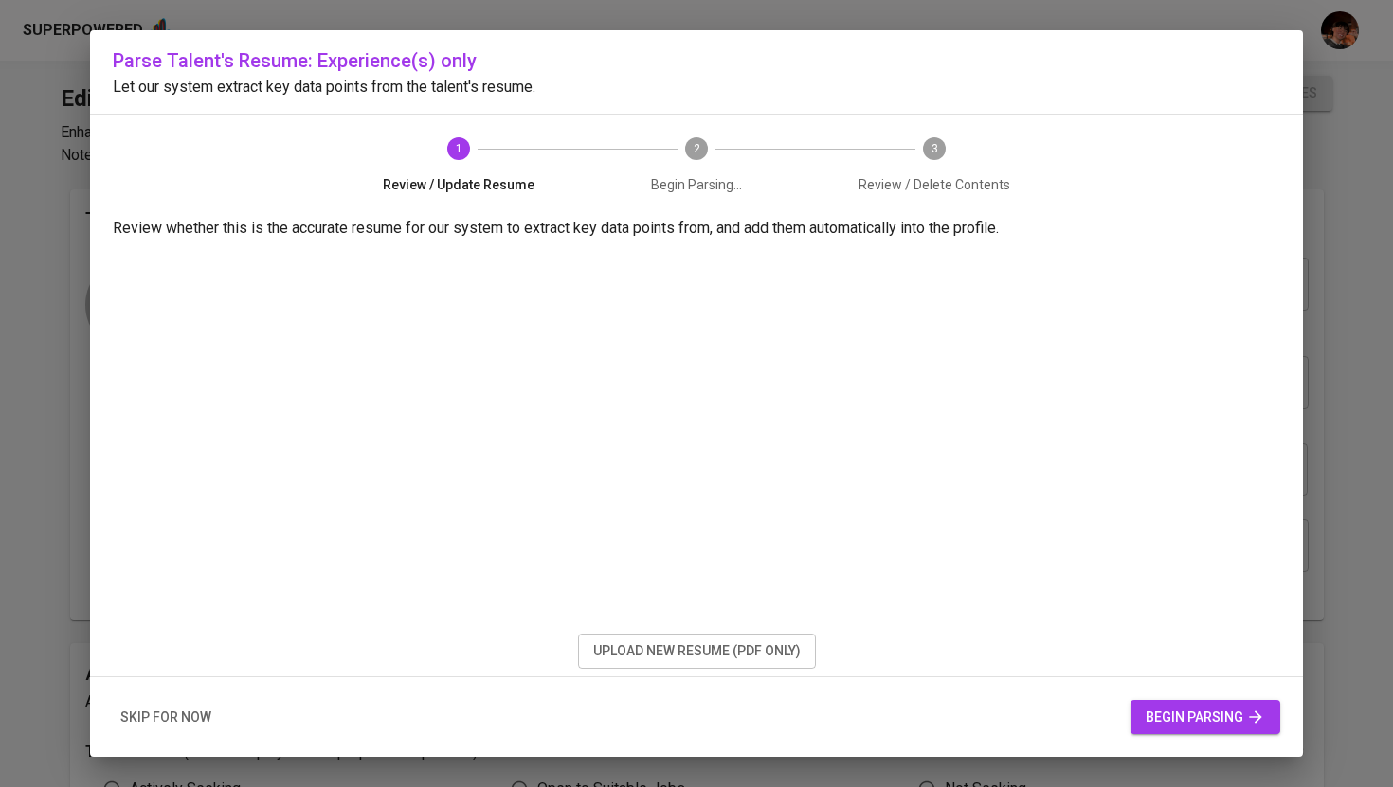
click at [1247, 714] on icon "button" at bounding box center [1255, 717] width 19 height 19
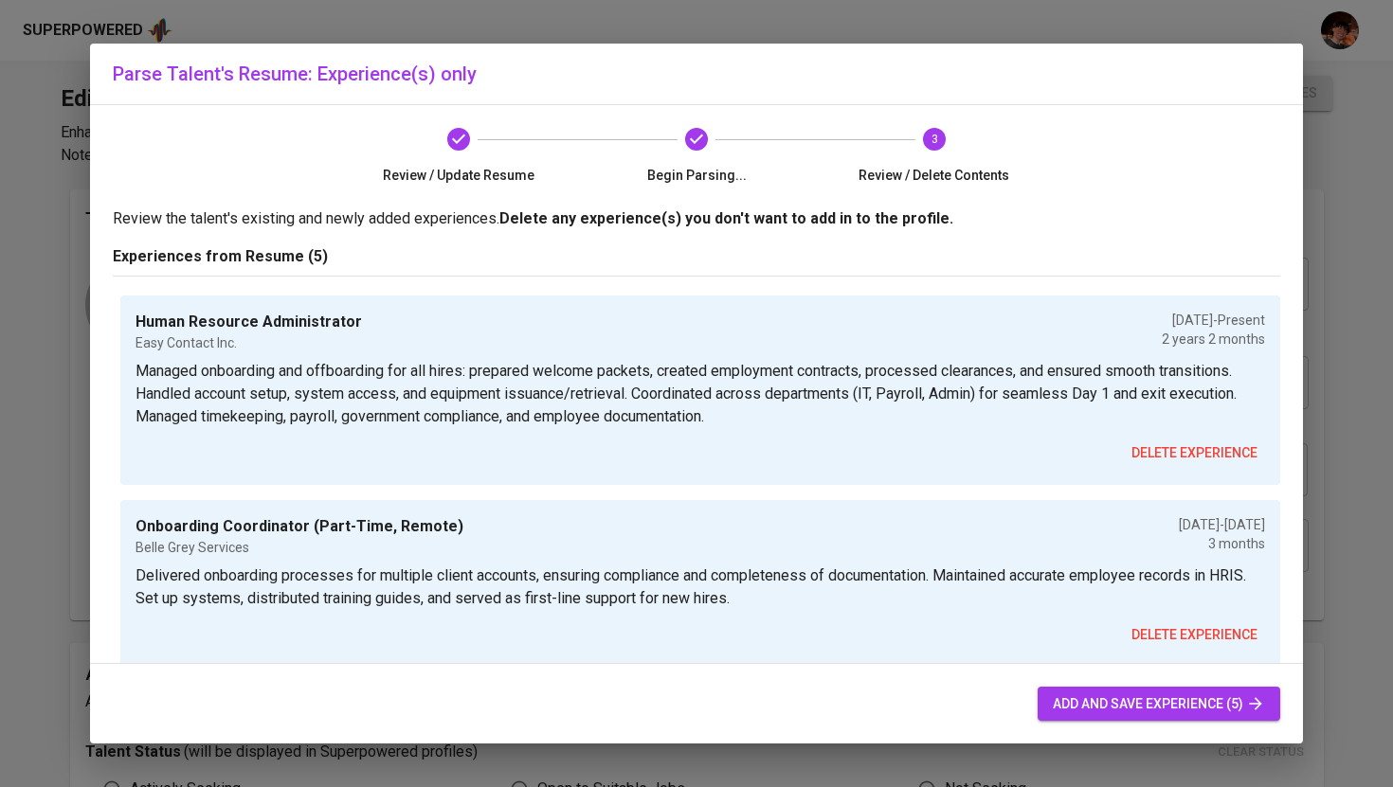
click at [1220, 705] on span "add and save experience (5)" at bounding box center [1159, 705] width 212 height 24
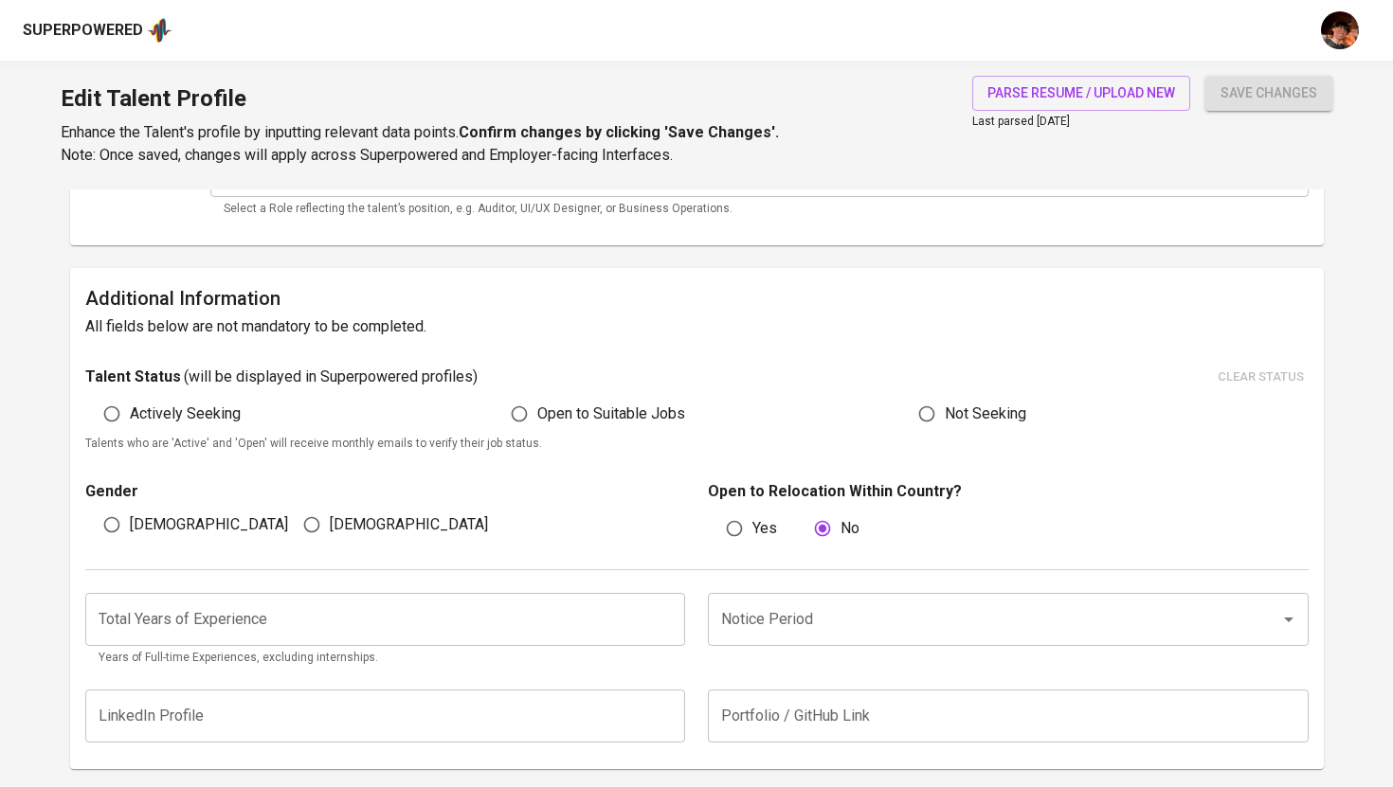
scroll to position [426, 0]
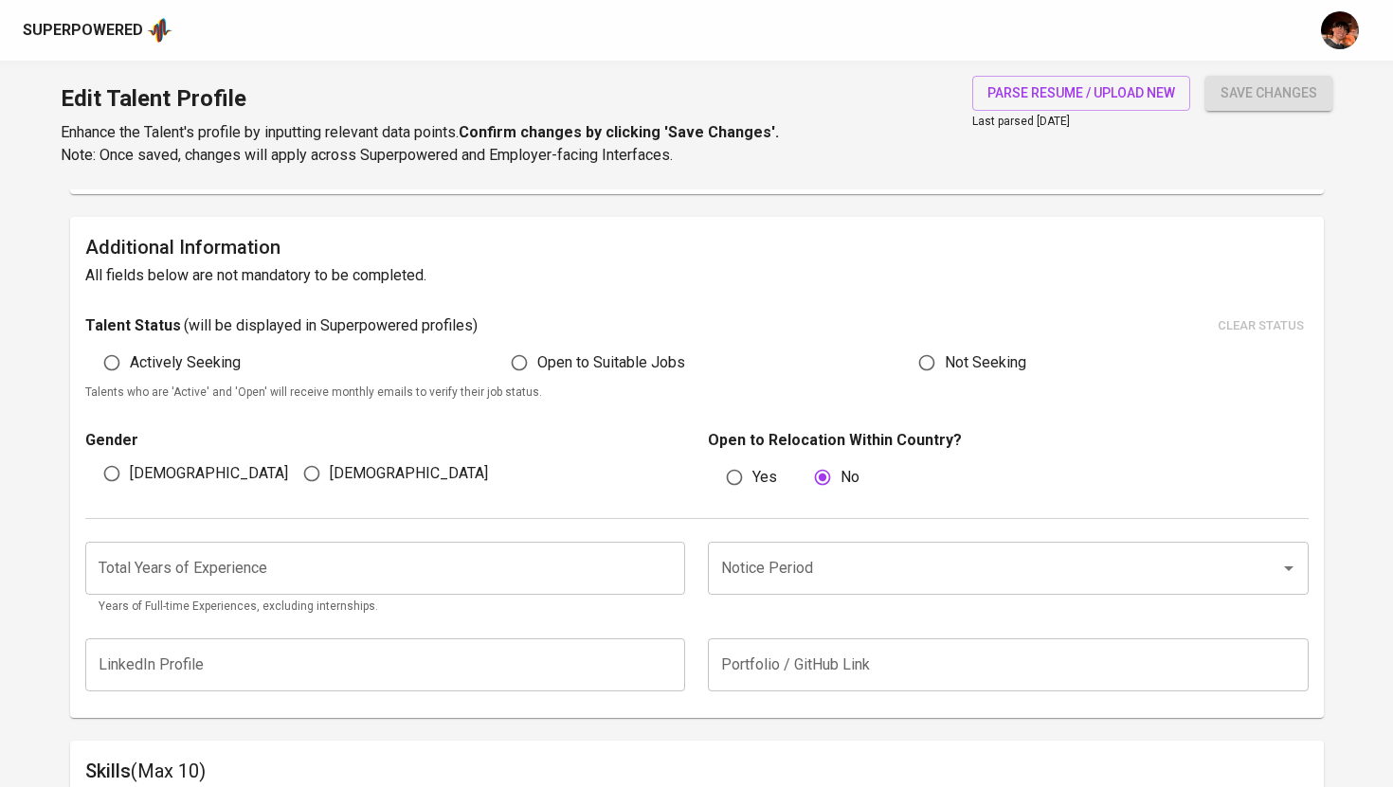
click at [100, 36] on div "Superpowered" at bounding box center [83, 31] width 120 height 22
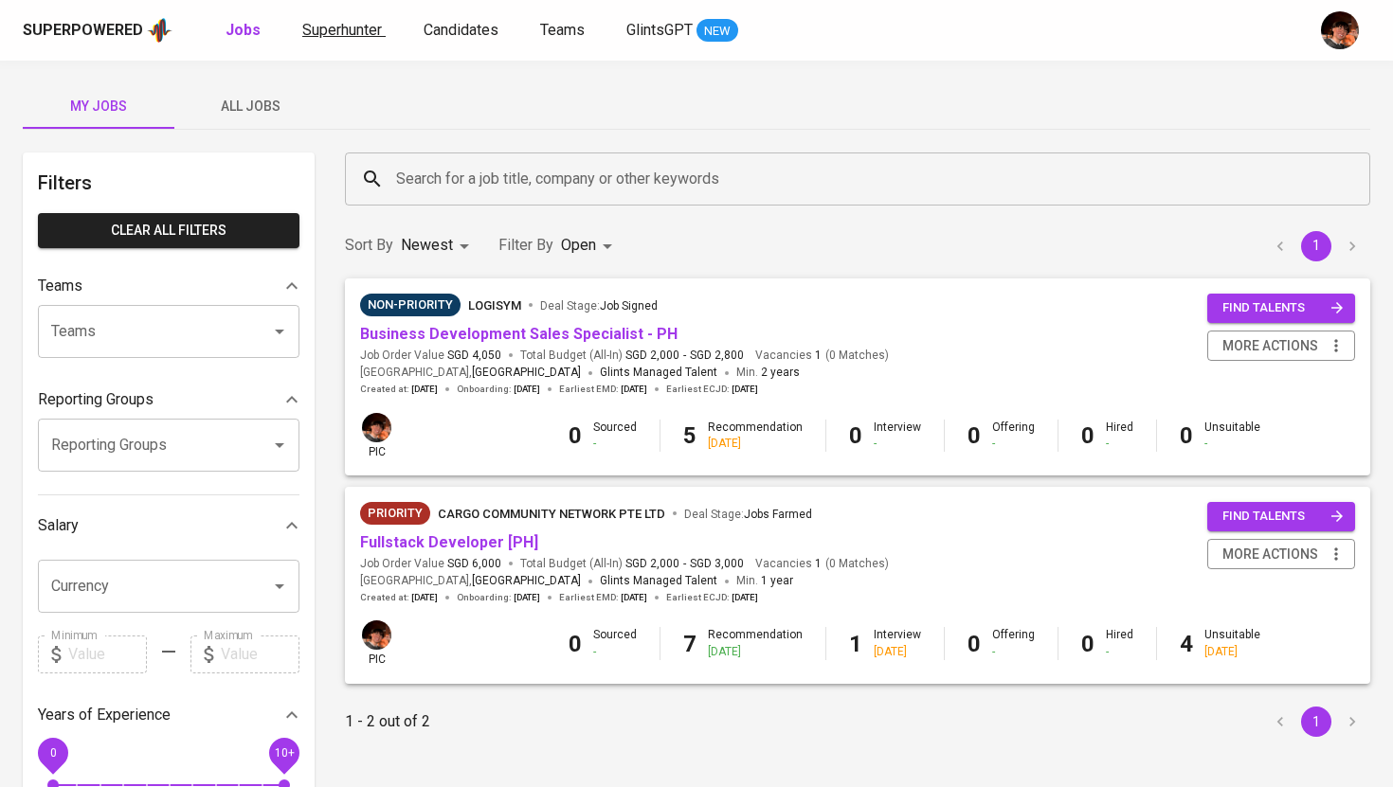
click at [335, 29] on span "Superhunter" at bounding box center [342, 30] width 80 height 18
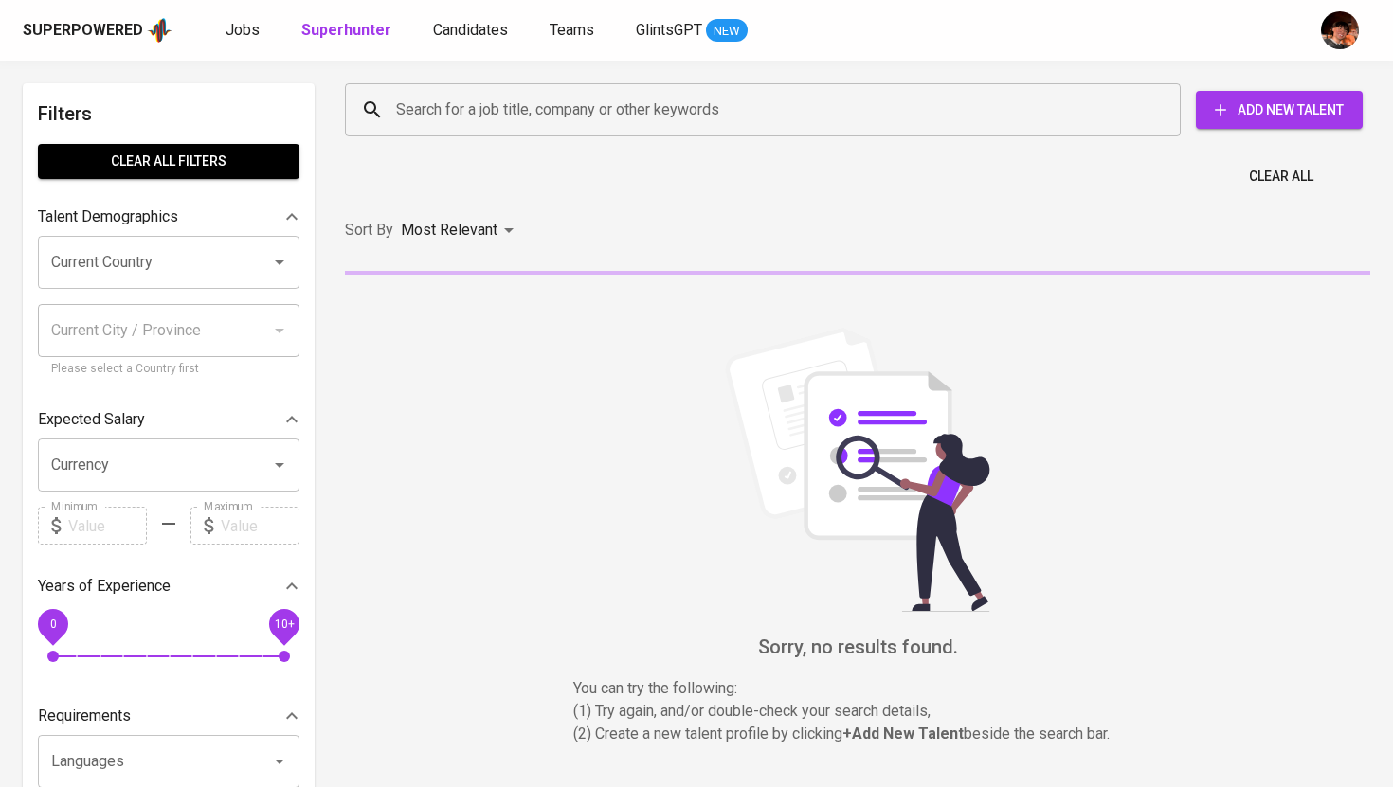
click at [458, 118] on input "Search for a job title, company or other keywords" at bounding box center [767, 110] width 752 height 36
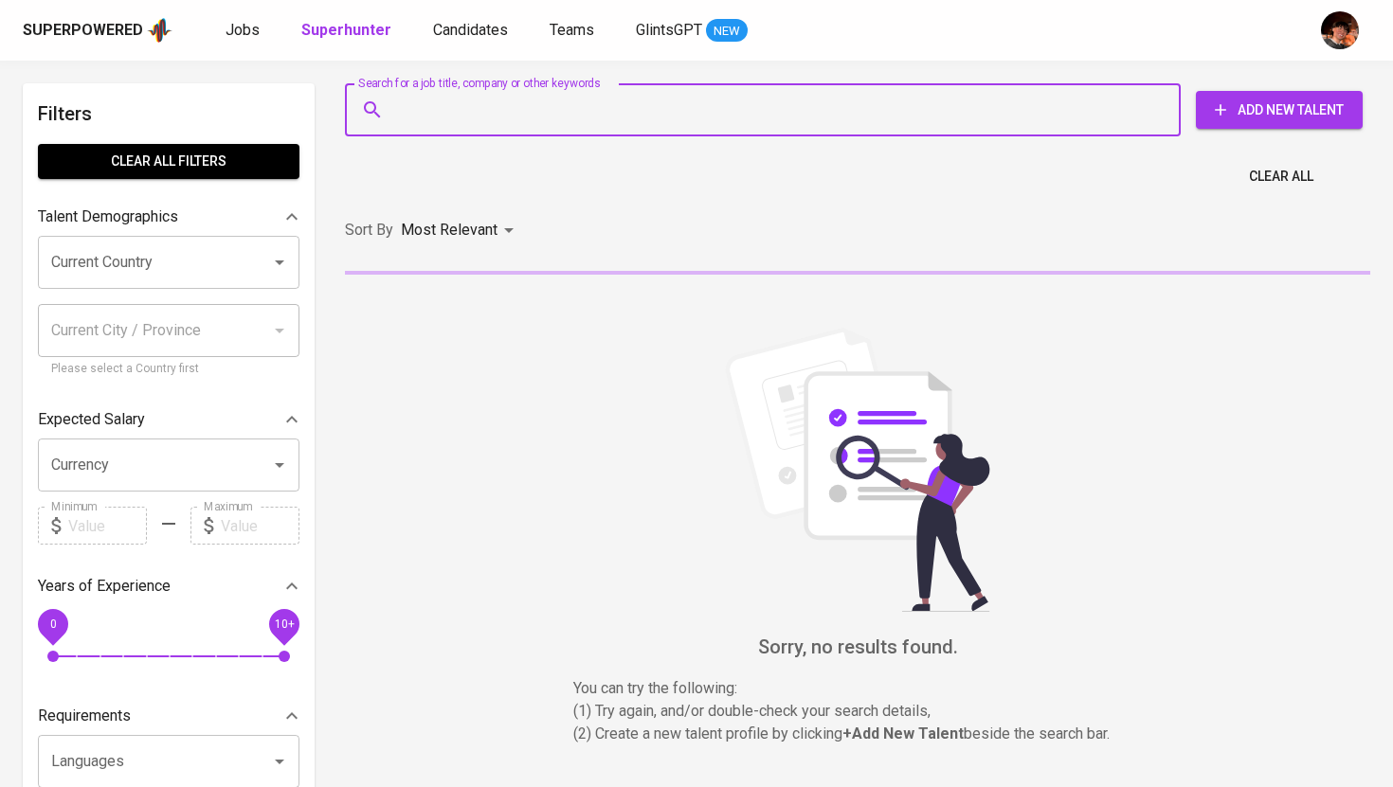
paste input "[PHONE_NUMBER]"
type input "[PHONE_NUMBER]"
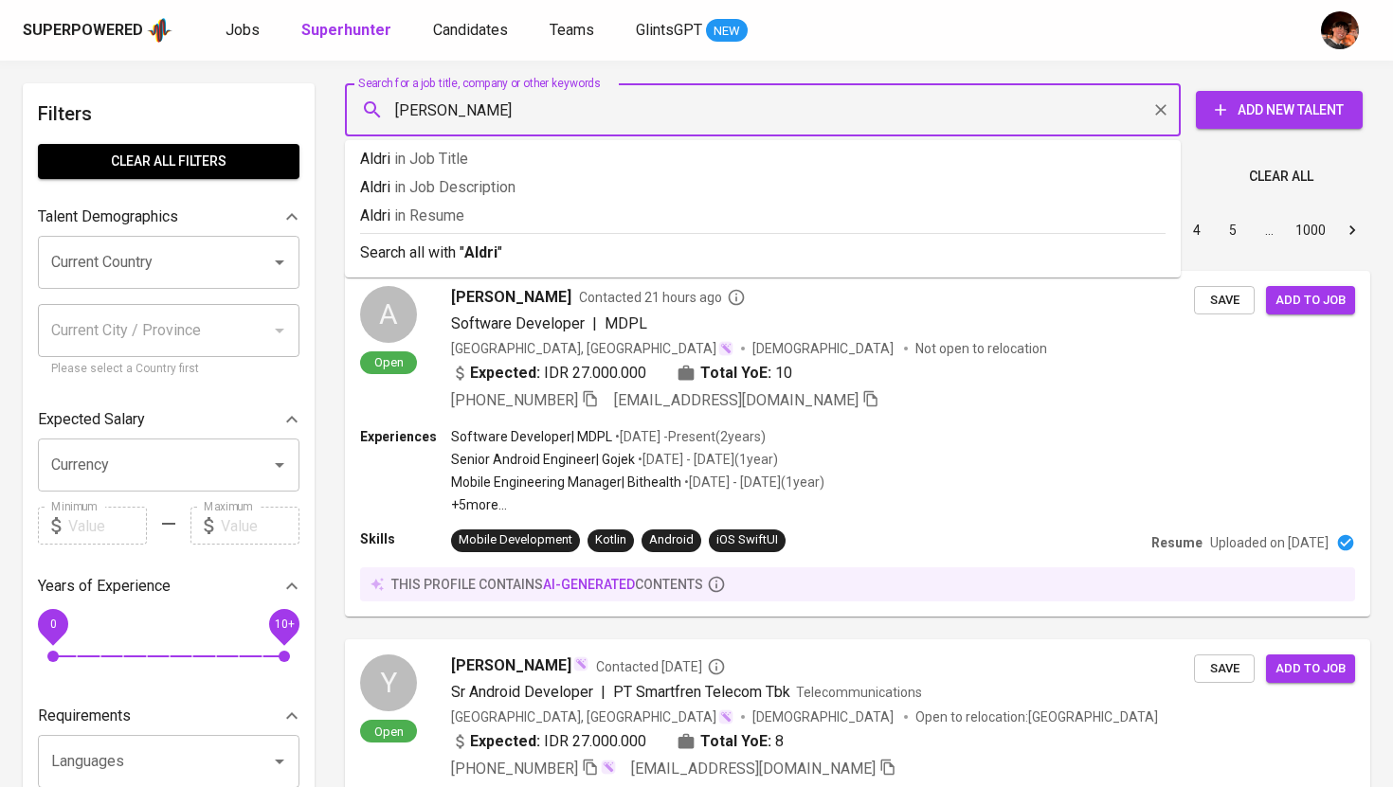
type input "[PERSON_NAME]"
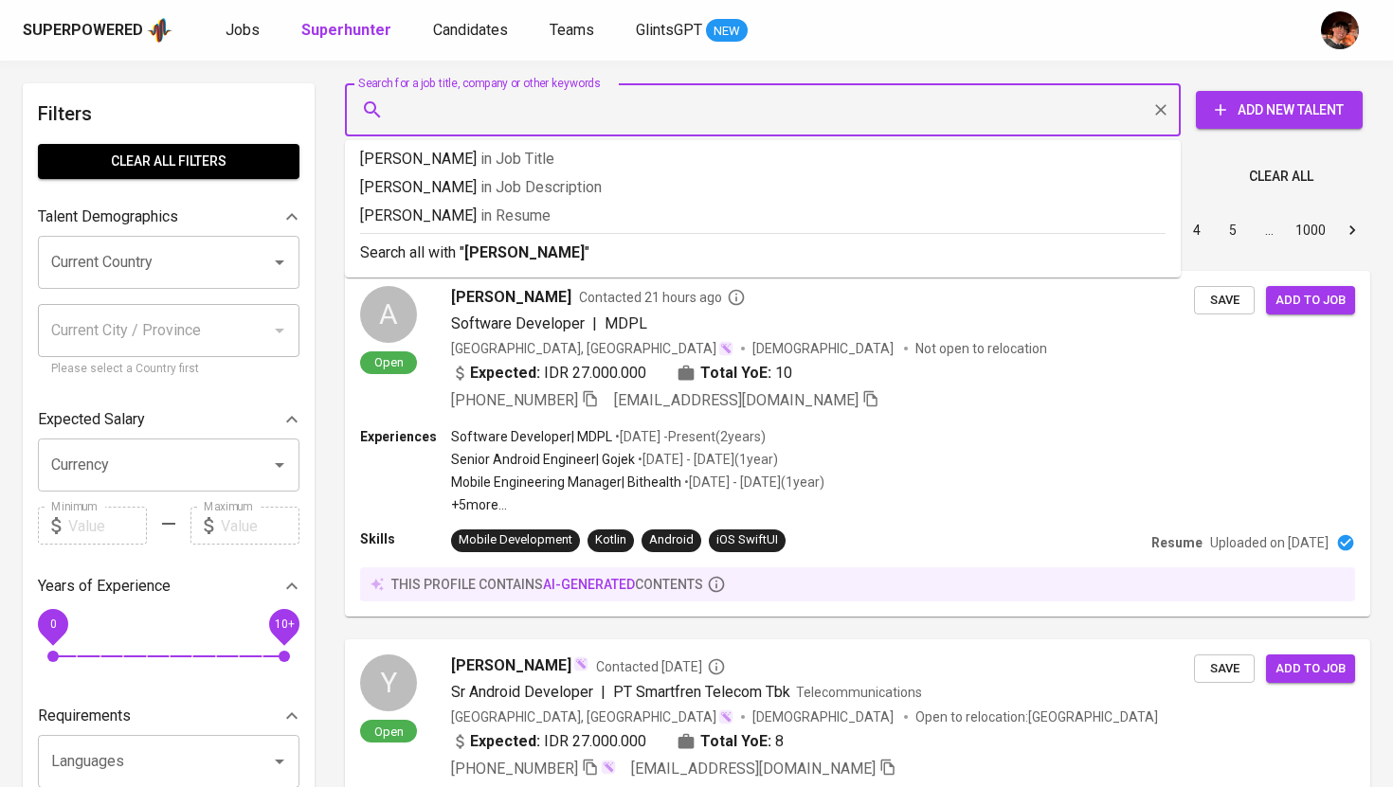
click at [520, 254] on div "Sort By Most Relevant MOST_RELEVANT 1 2 3 4 5 … 1000" at bounding box center [858, 231] width 1048 height 58
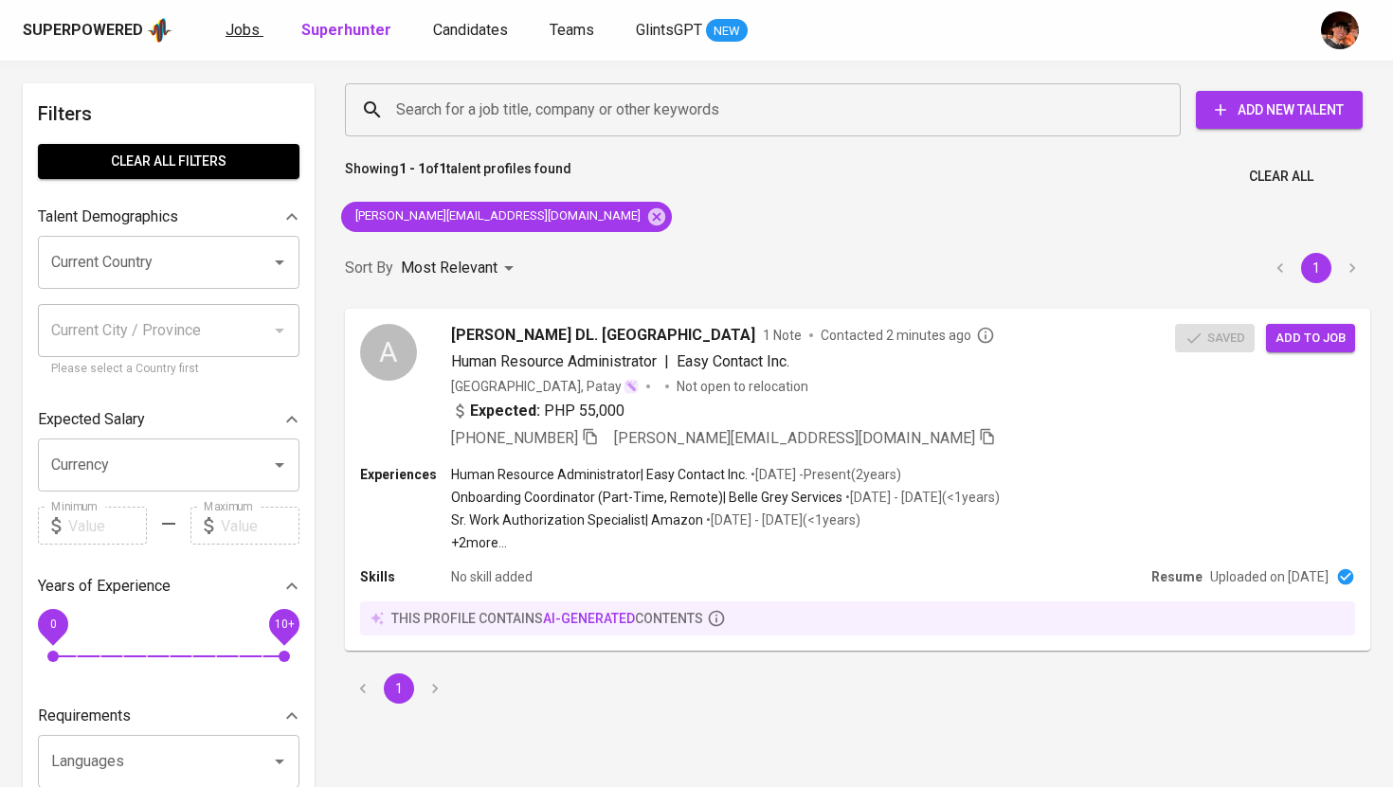
click at [229, 28] on span "Jobs" at bounding box center [243, 30] width 34 height 18
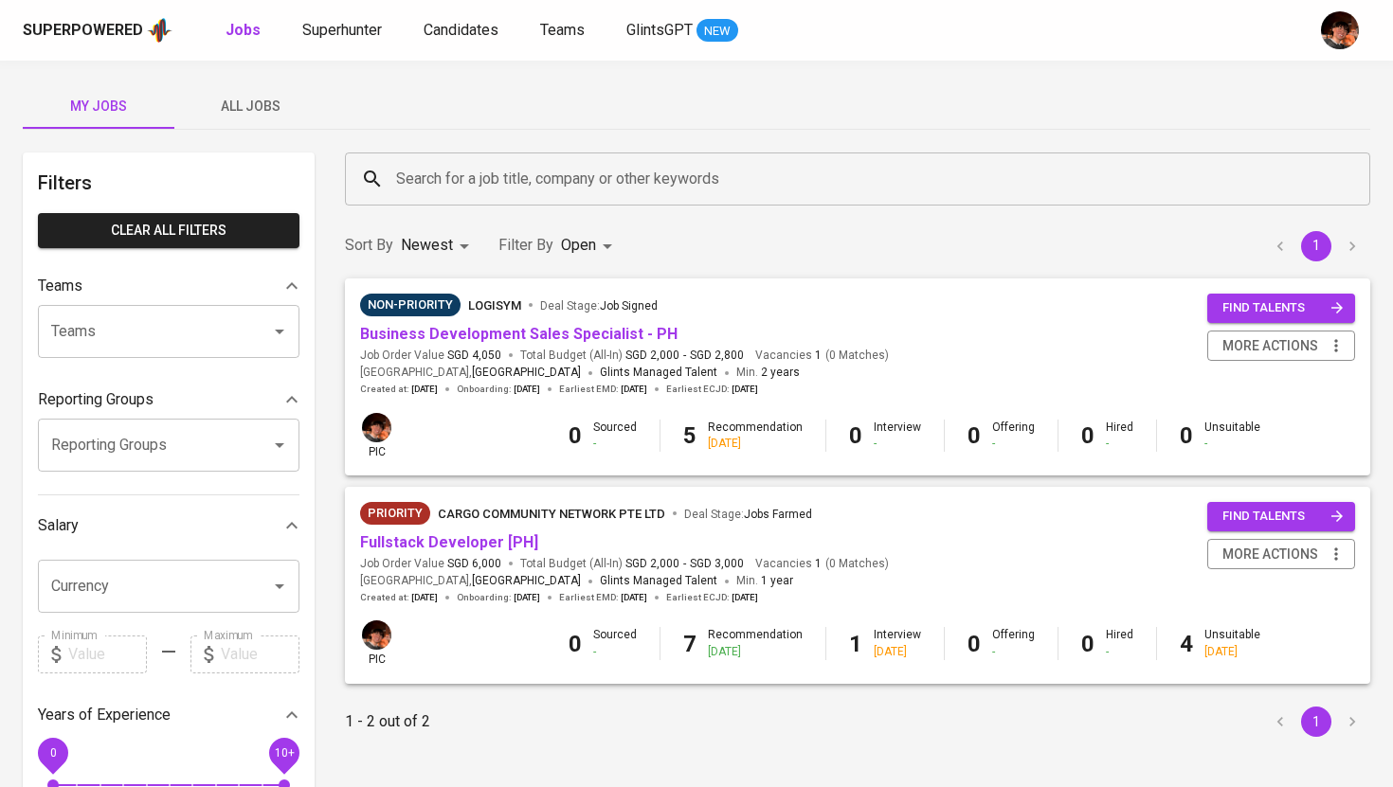
click at [235, 109] on span "All Jobs" at bounding box center [250, 107] width 129 height 24
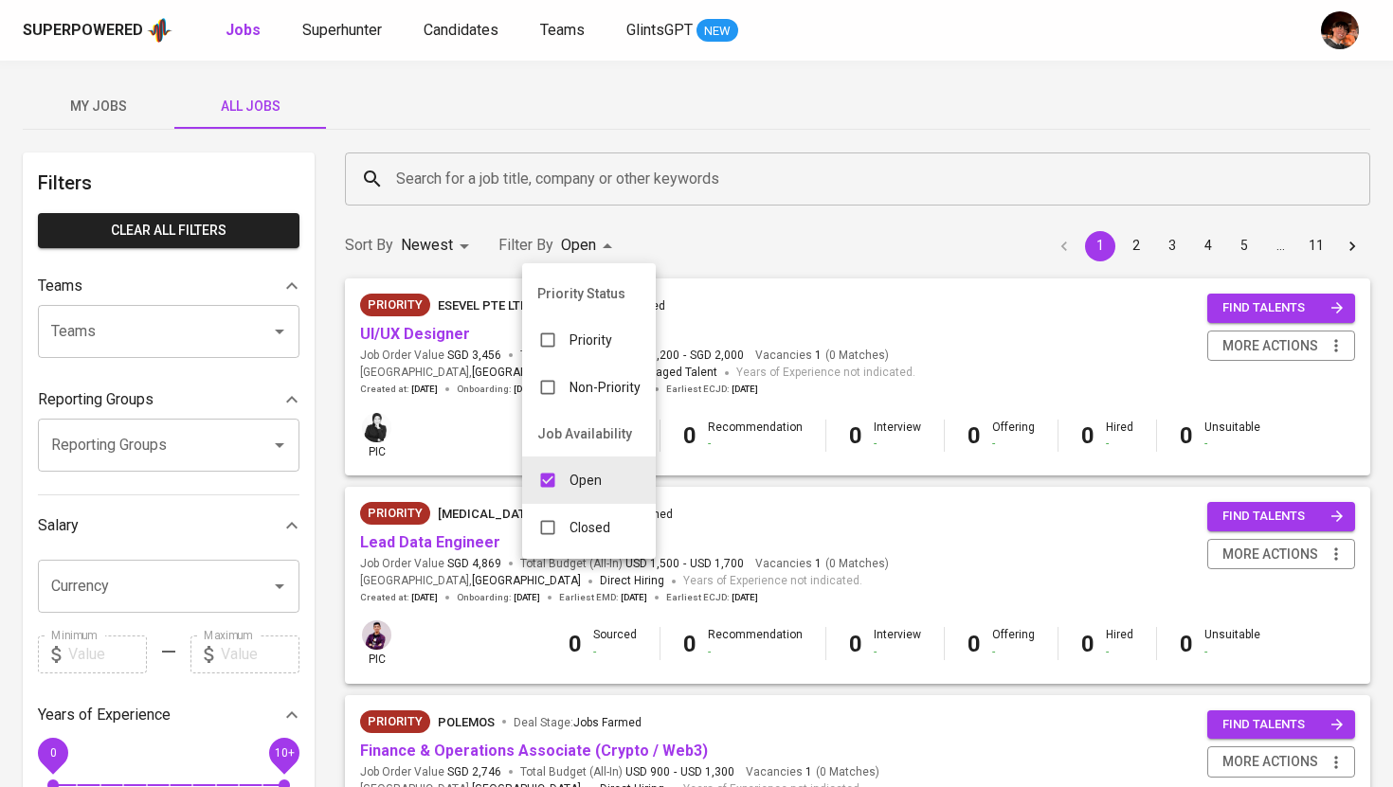
click at [585, 532] on p "Closed" at bounding box center [590, 527] width 41 height 19
type input "OPEN,CLOSE"
checkbox input "true"
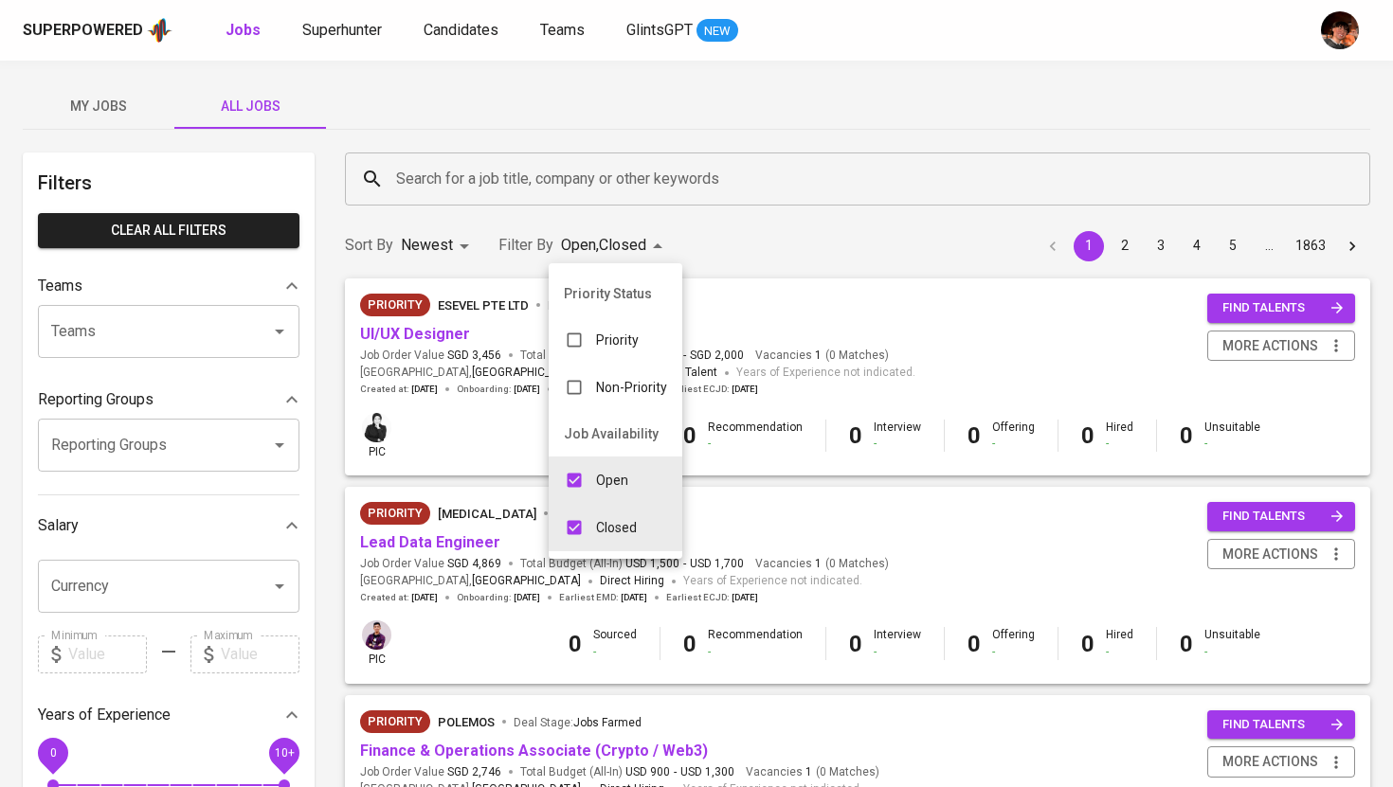
click at [534, 201] on div at bounding box center [696, 393] width 1393 height 787
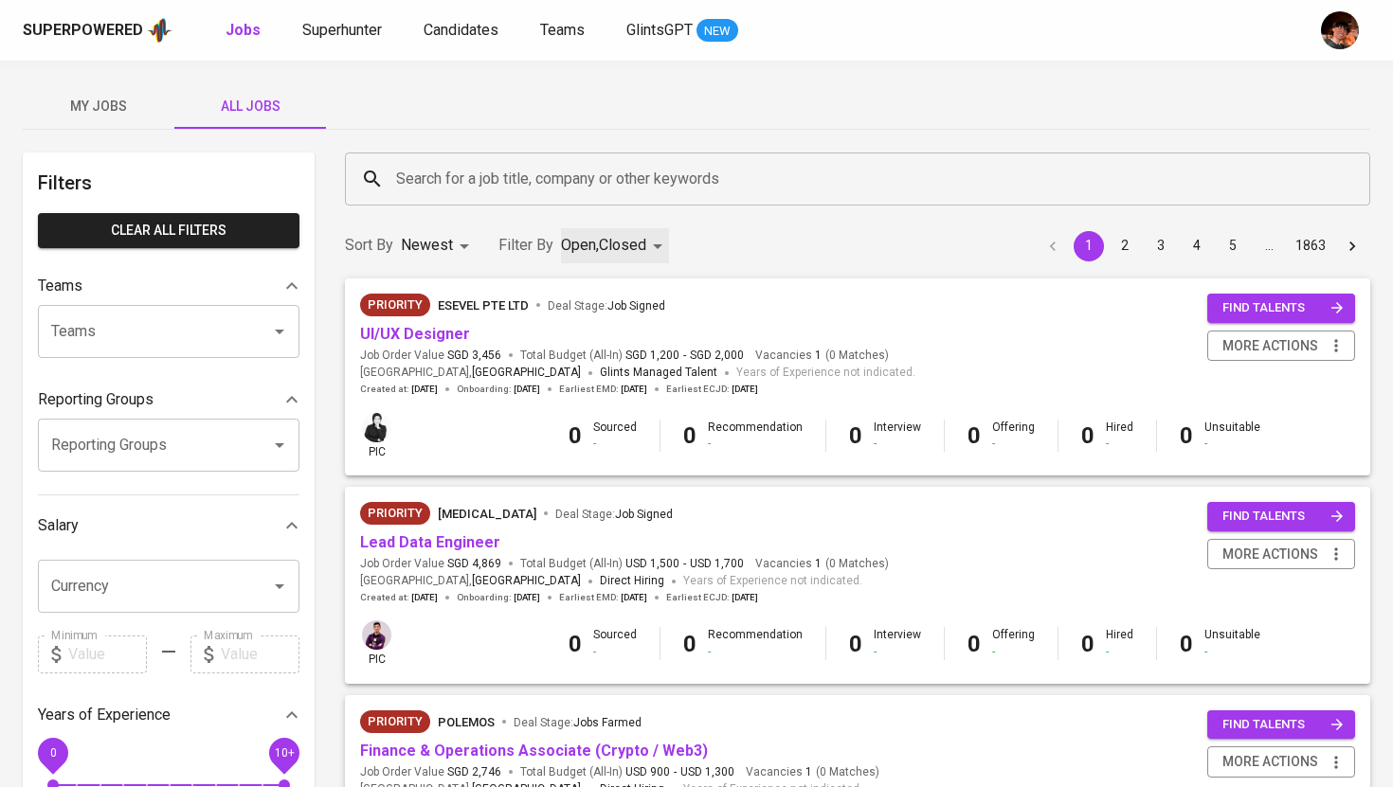
click at [534, 201] on div "Search for a job title, company or other keywords" at bounding box center [857, 179] width 1025 height 53
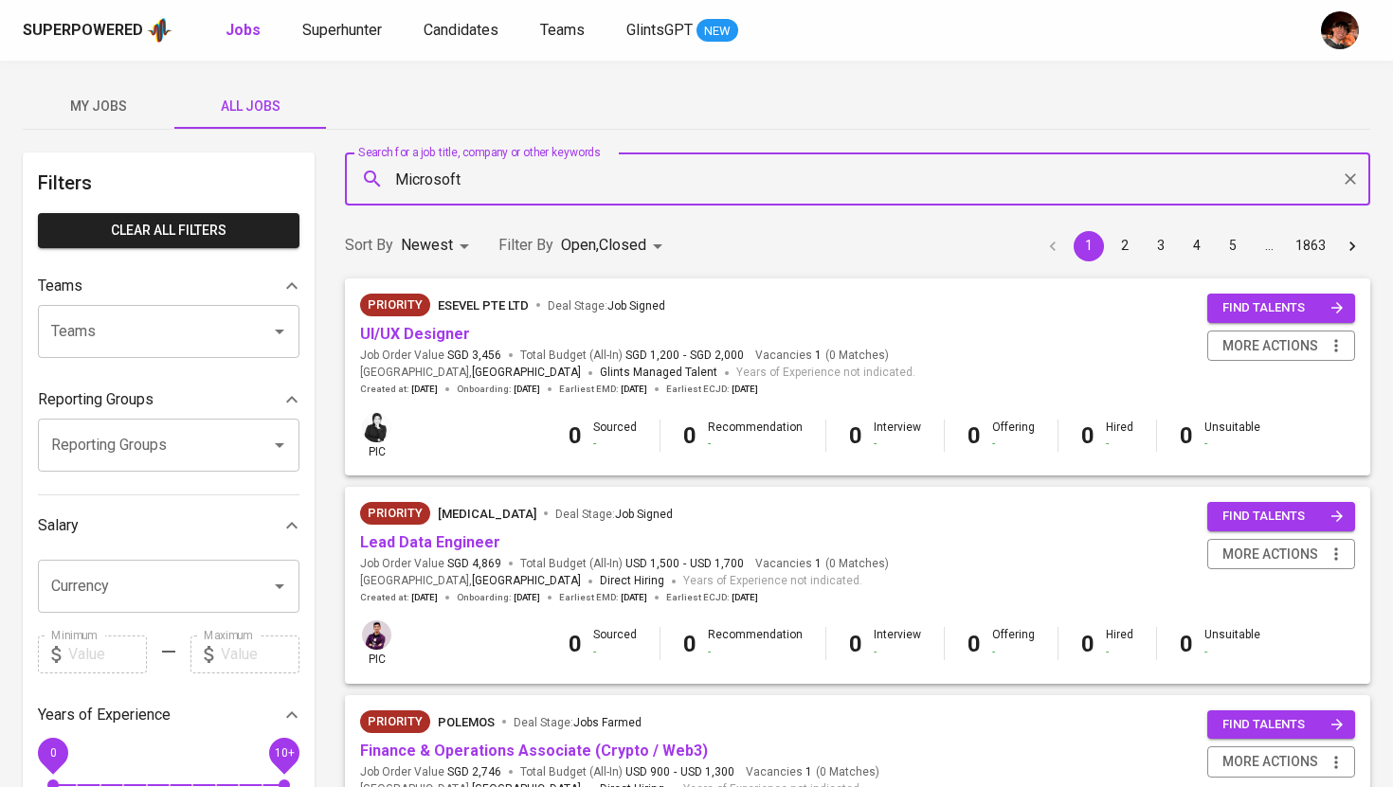
type input "Microsoft"
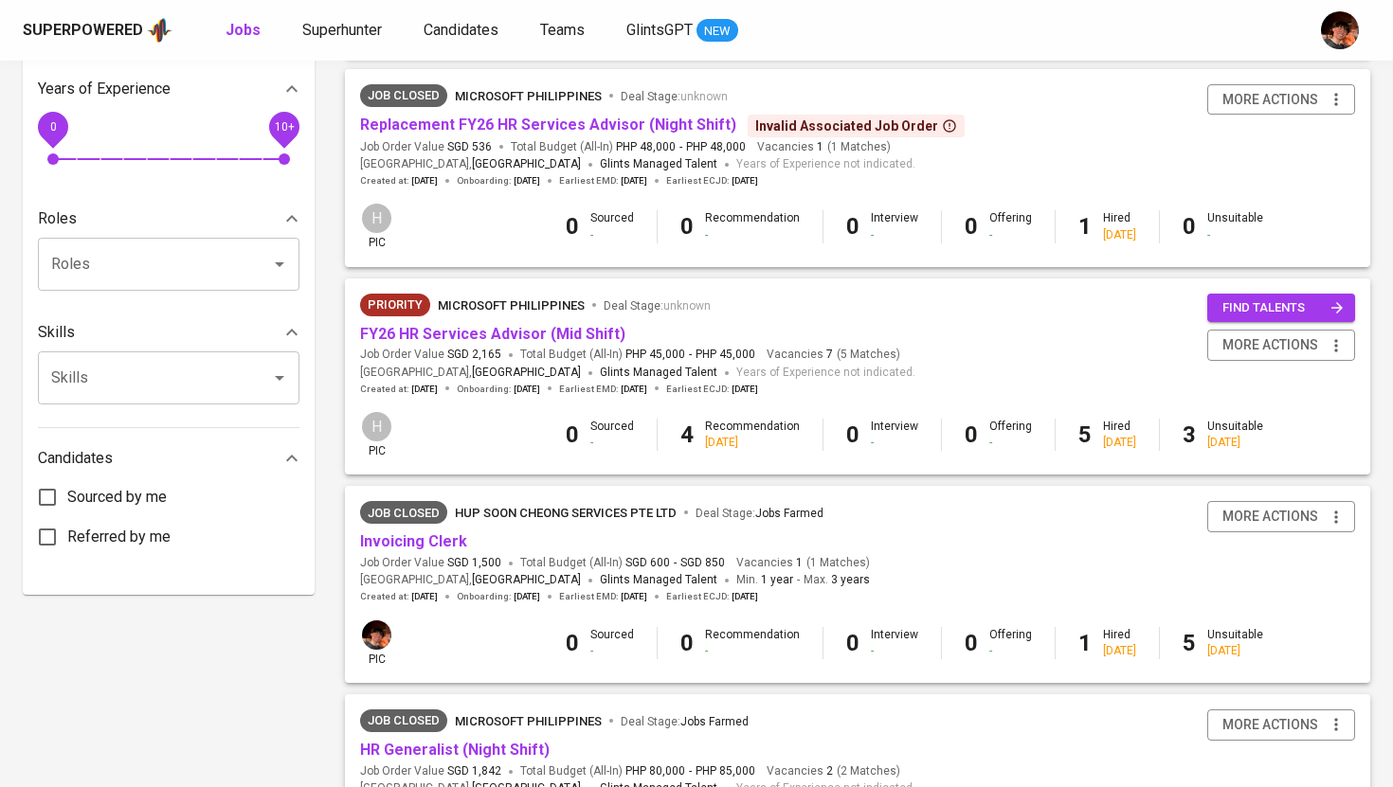
scroll to position [627, 0]
click at [505, 345] on span "FY26 HR Services Advisor (Mid Shift)" at bounding box center [492, 334] width 265 height 22
click at [508, 335] on link "FY26 HR Services Advisor (Mid Shift)" at bounding box center [492, 333] width 265 height 18
